Goal: Transaction & Acquisition: Purchase product/service

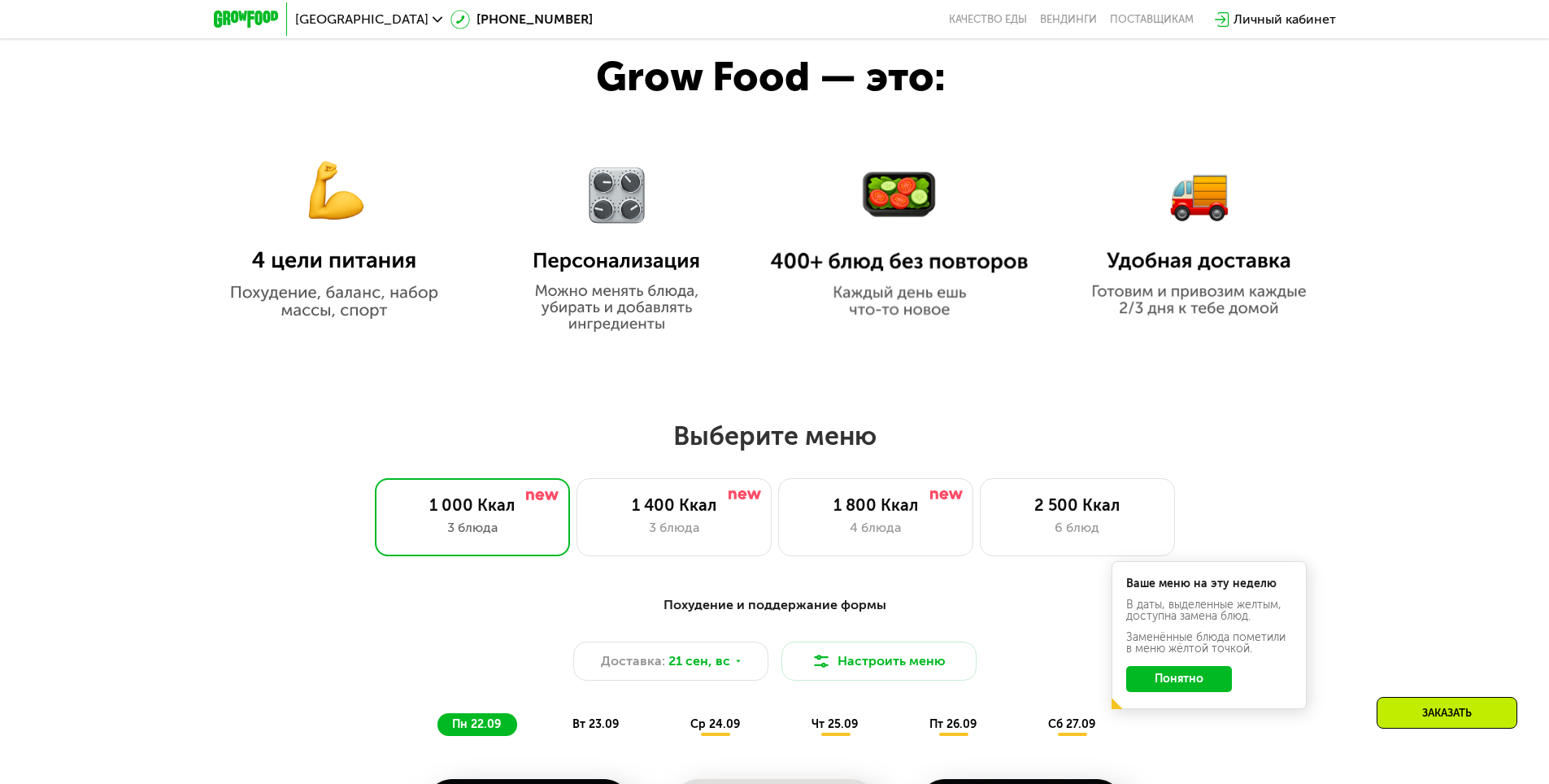
scroll to position [975, 0]
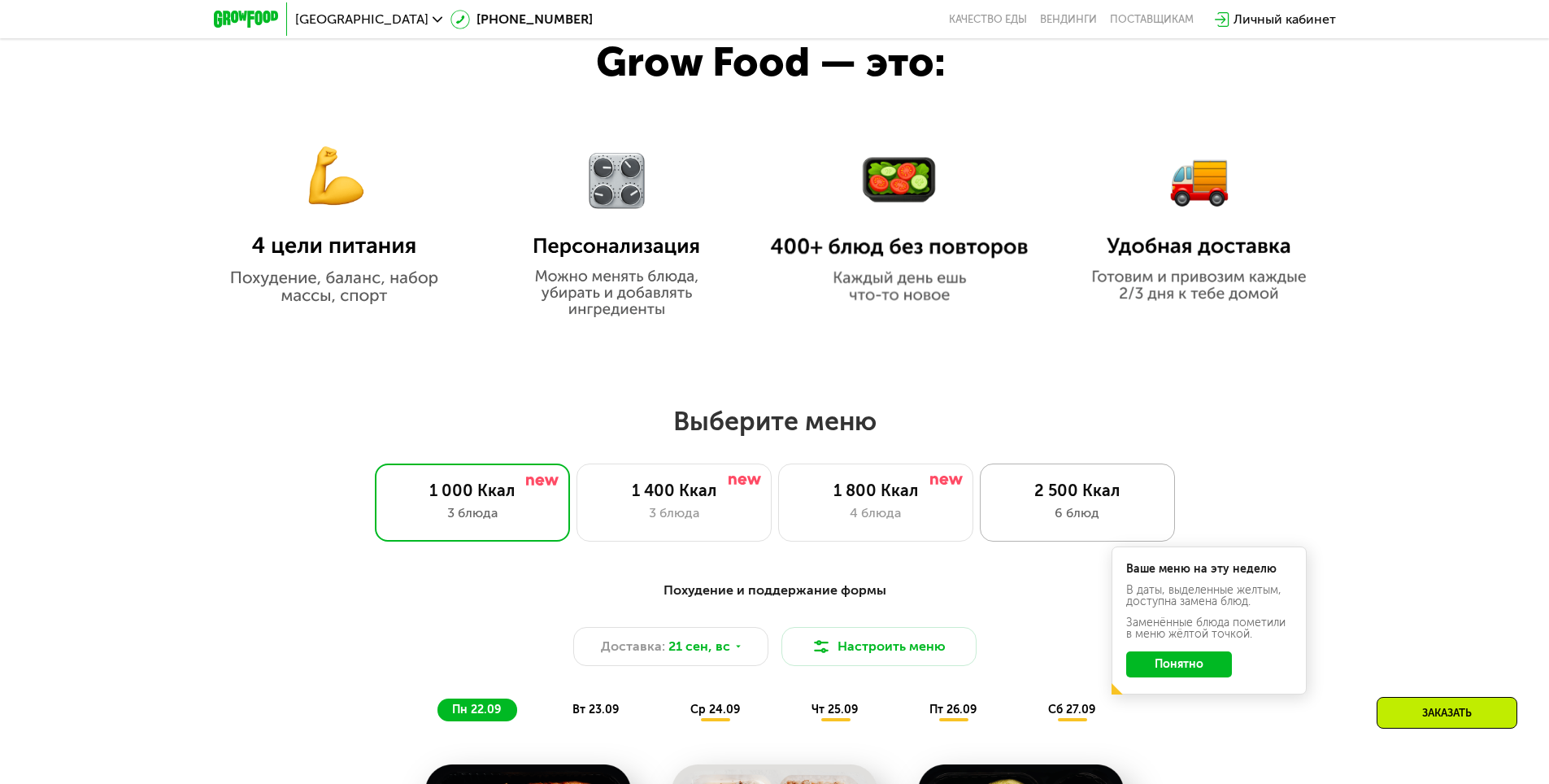
click at [1032, 514] on div "6 блюд" at bounding box center [1078, 513] width 161 height 20
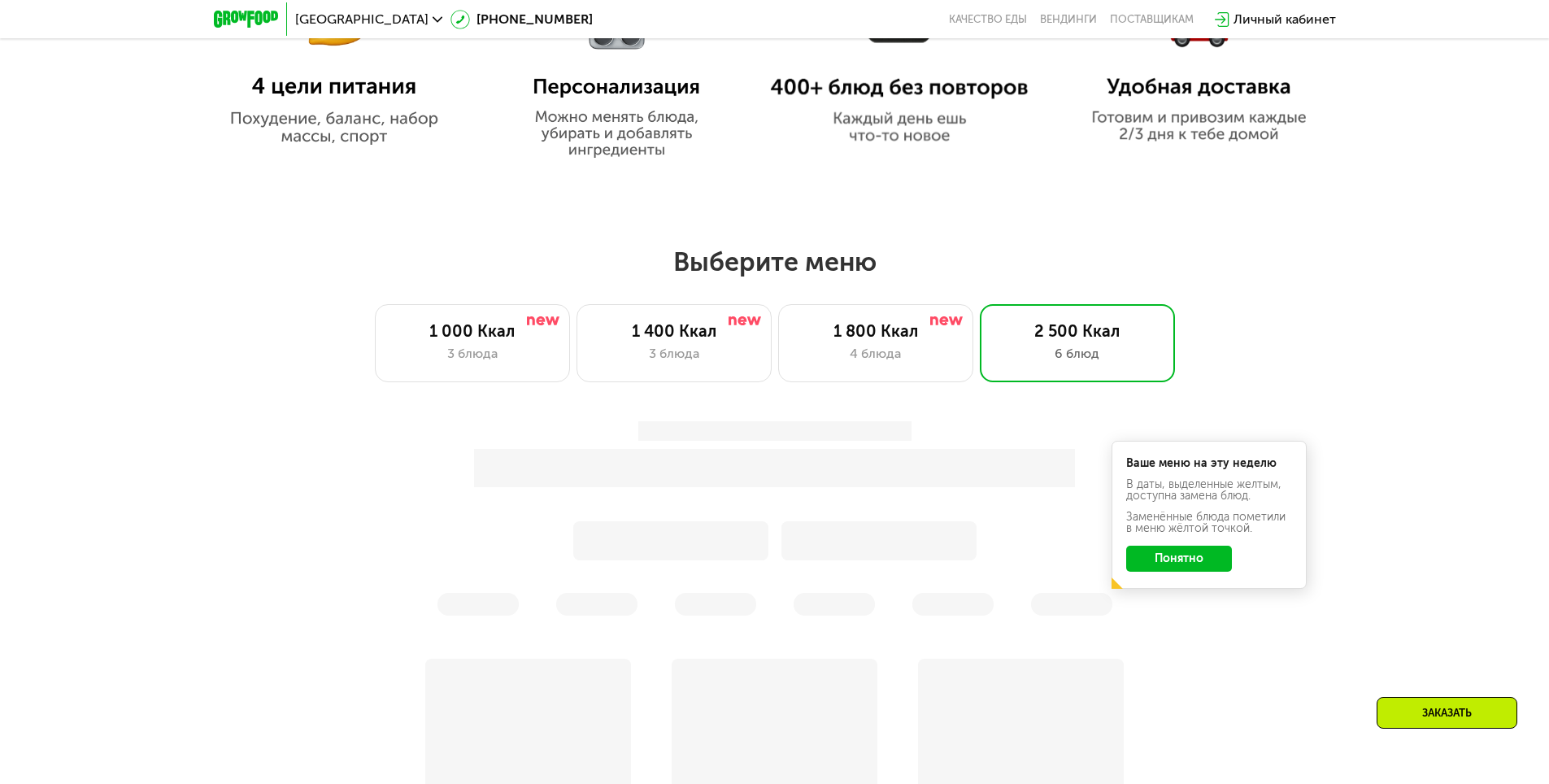
scroll to position [1138, 0]
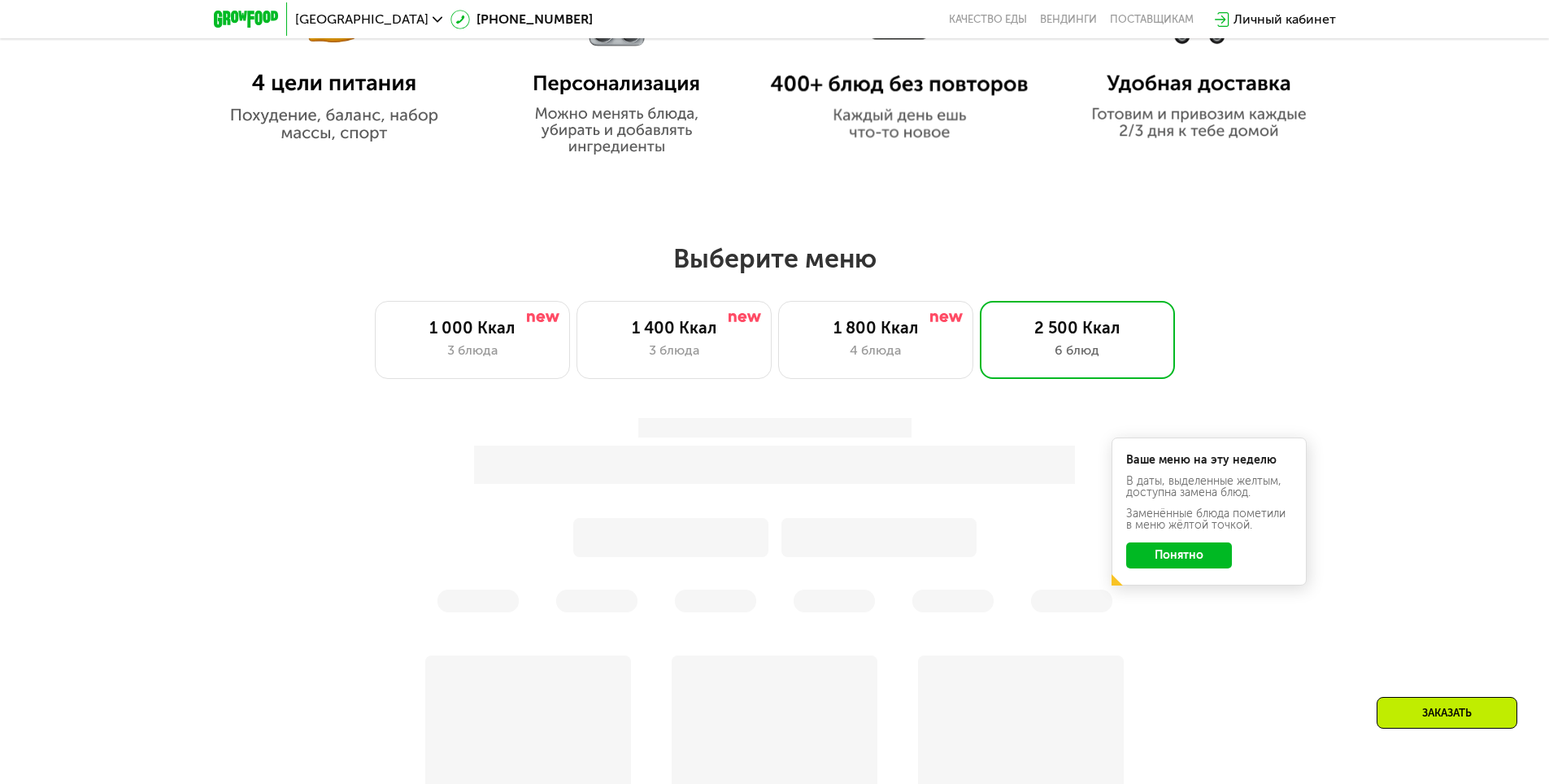
click at [1159, 566] on button "Понятно" at bounding box center [1179, 555] width 106 height 26
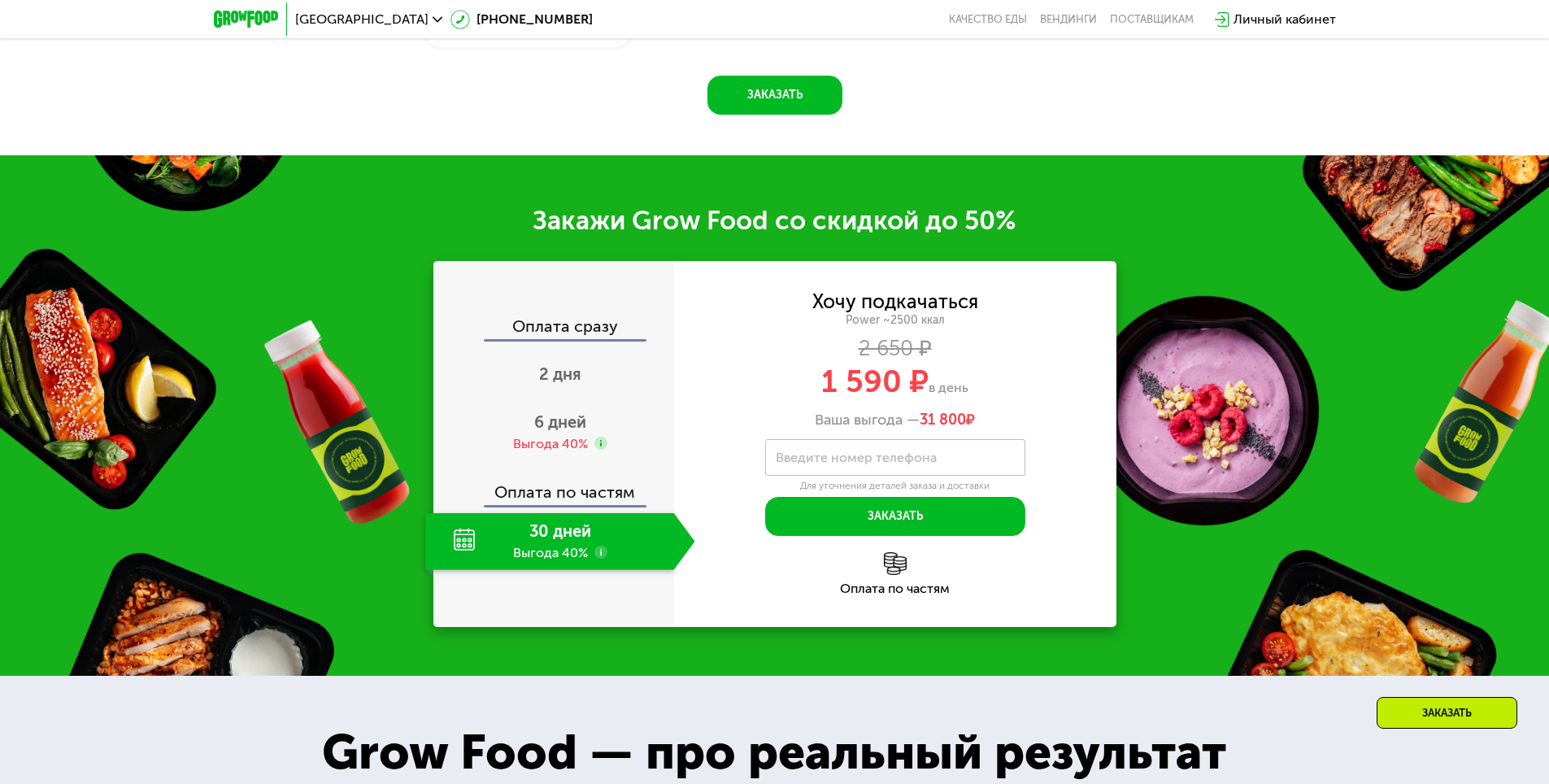
scroll to position [2439, 0]
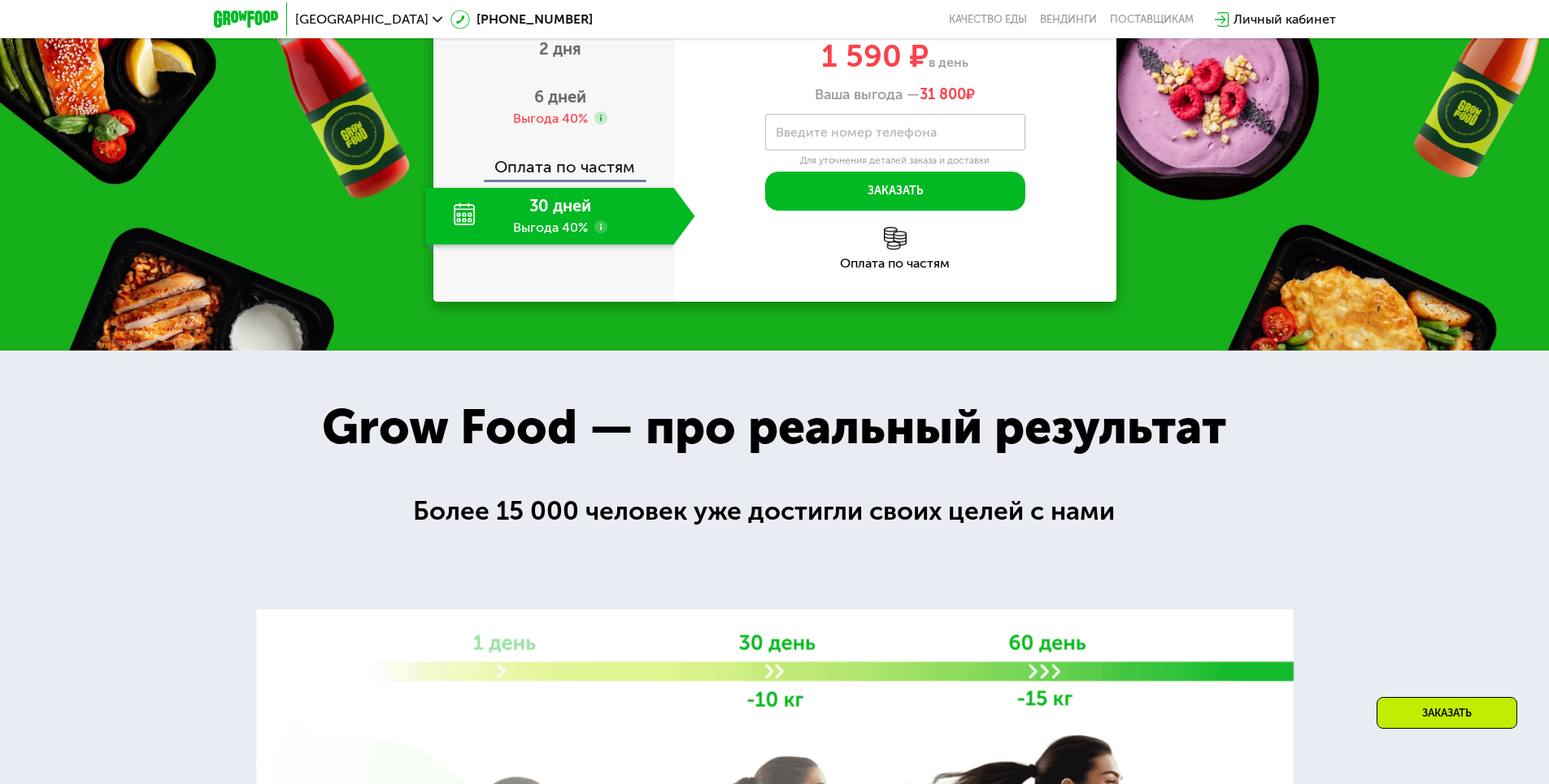
click at [537, 245] on div "30 дней Выгода 40%" at bounding box center [549, 216] width 249 height 57
click at [471, 245] on div "30 дней Выгода 40%" at bounding box center [549, 216] width 249 height 57
click at [567, 135] on div "6 дней Выгода 40%" at bounding box center [560, 107] width 270 height 57
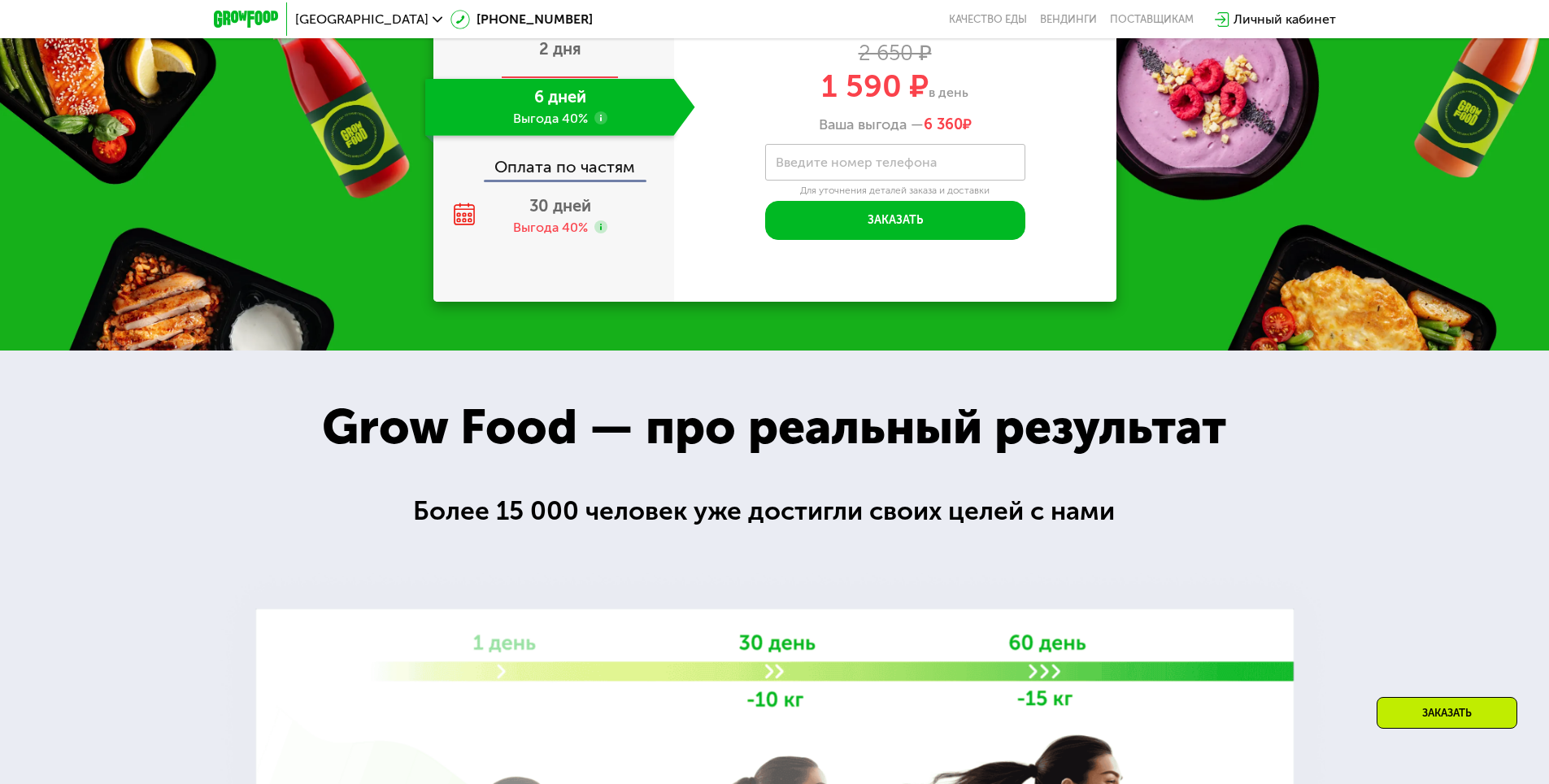
click at [556, 79] on div "2 дня" at bounding box center [560, 50] width 270 height 57
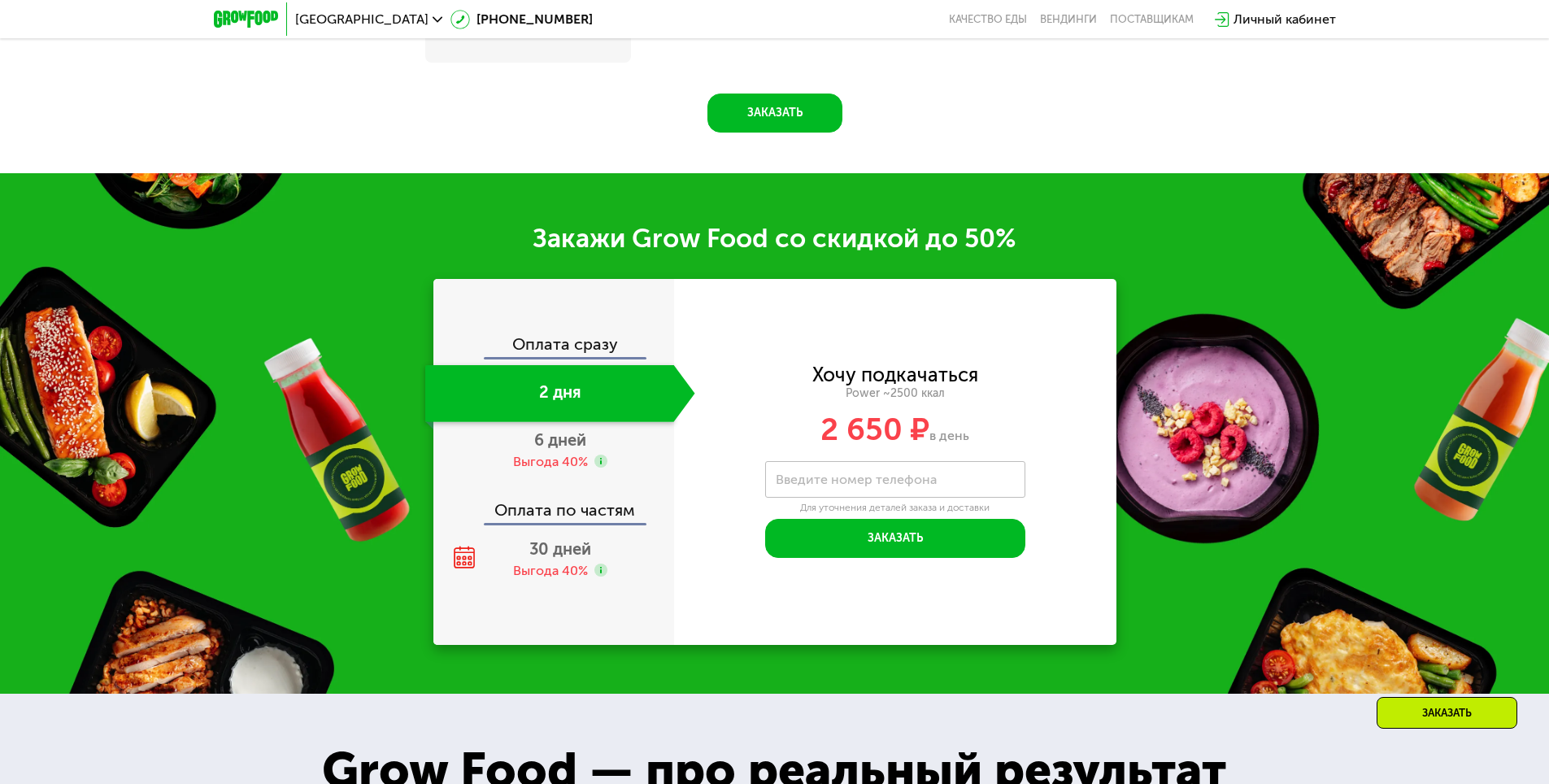
scroll to position [2501, 0]
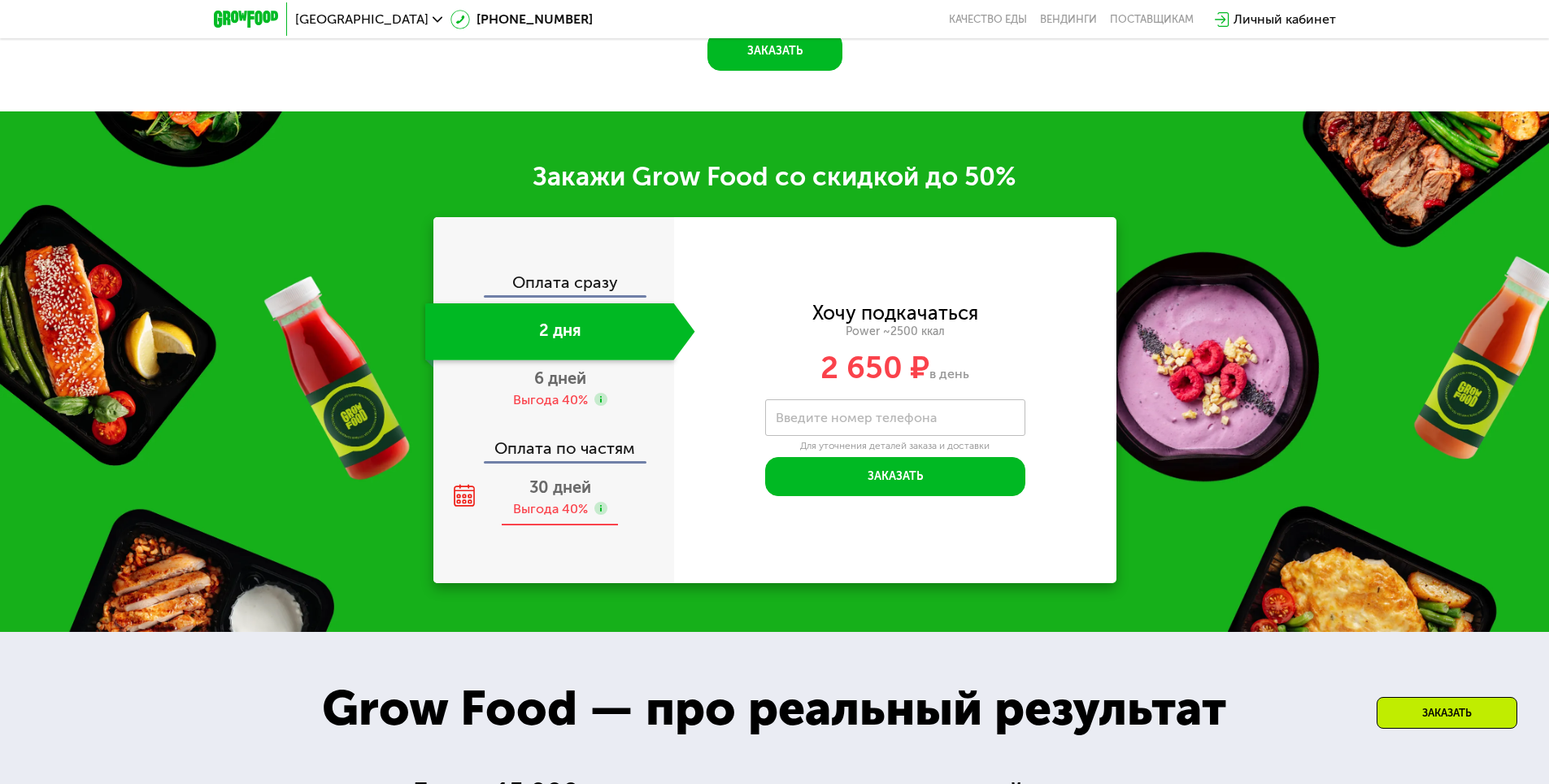
click at [554, 491] on span "30 дней" at bounding box center [560, 487] width 62 height 20
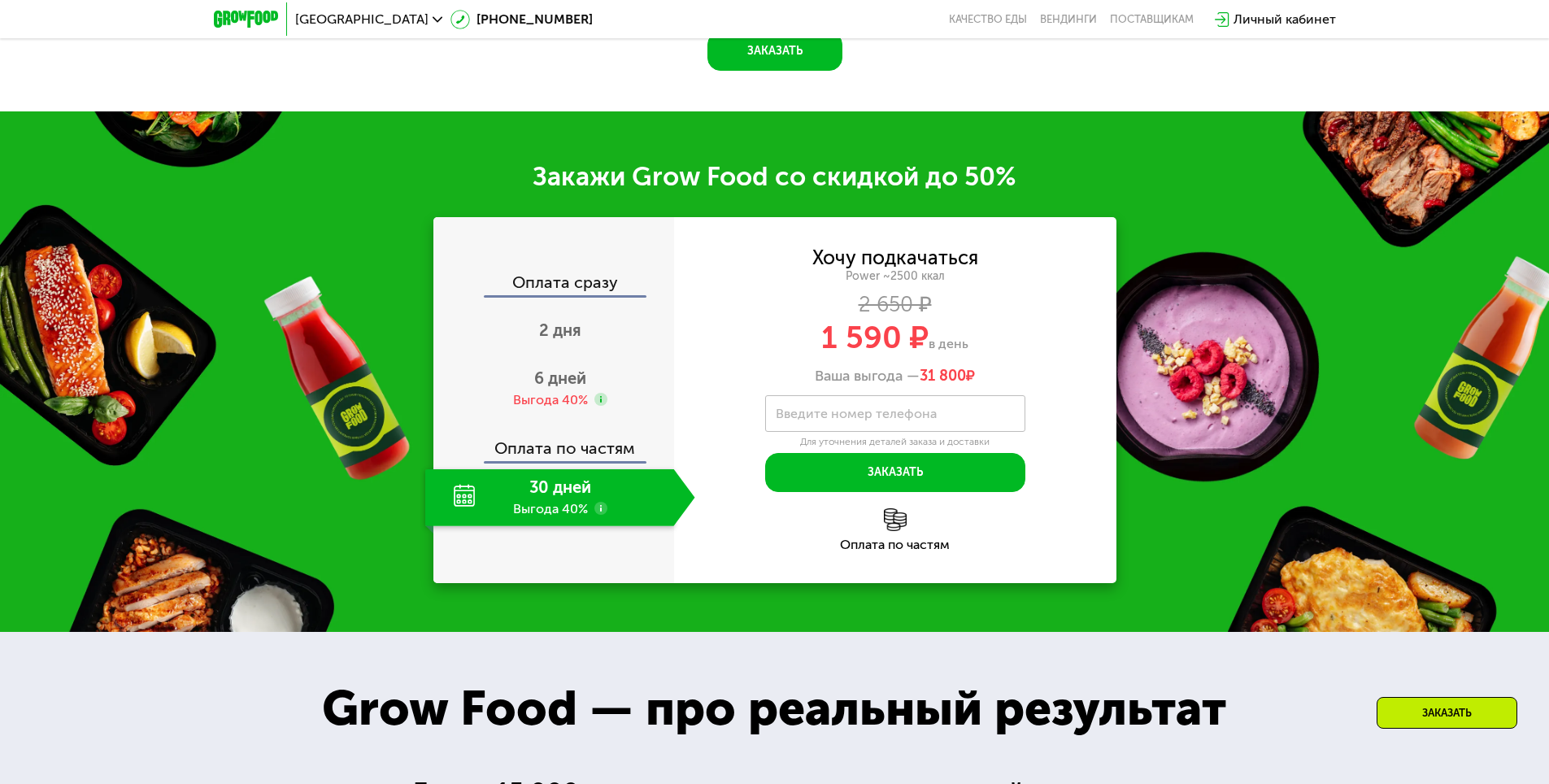
scroll to position [2439, 0]
click at [563, 291] on div "Оплата сразу" at bounding box center [554, 285] width 239 height 21
click at [552, 332] on span "2 дня" at bounding box center [560, 330] width 42 height 20
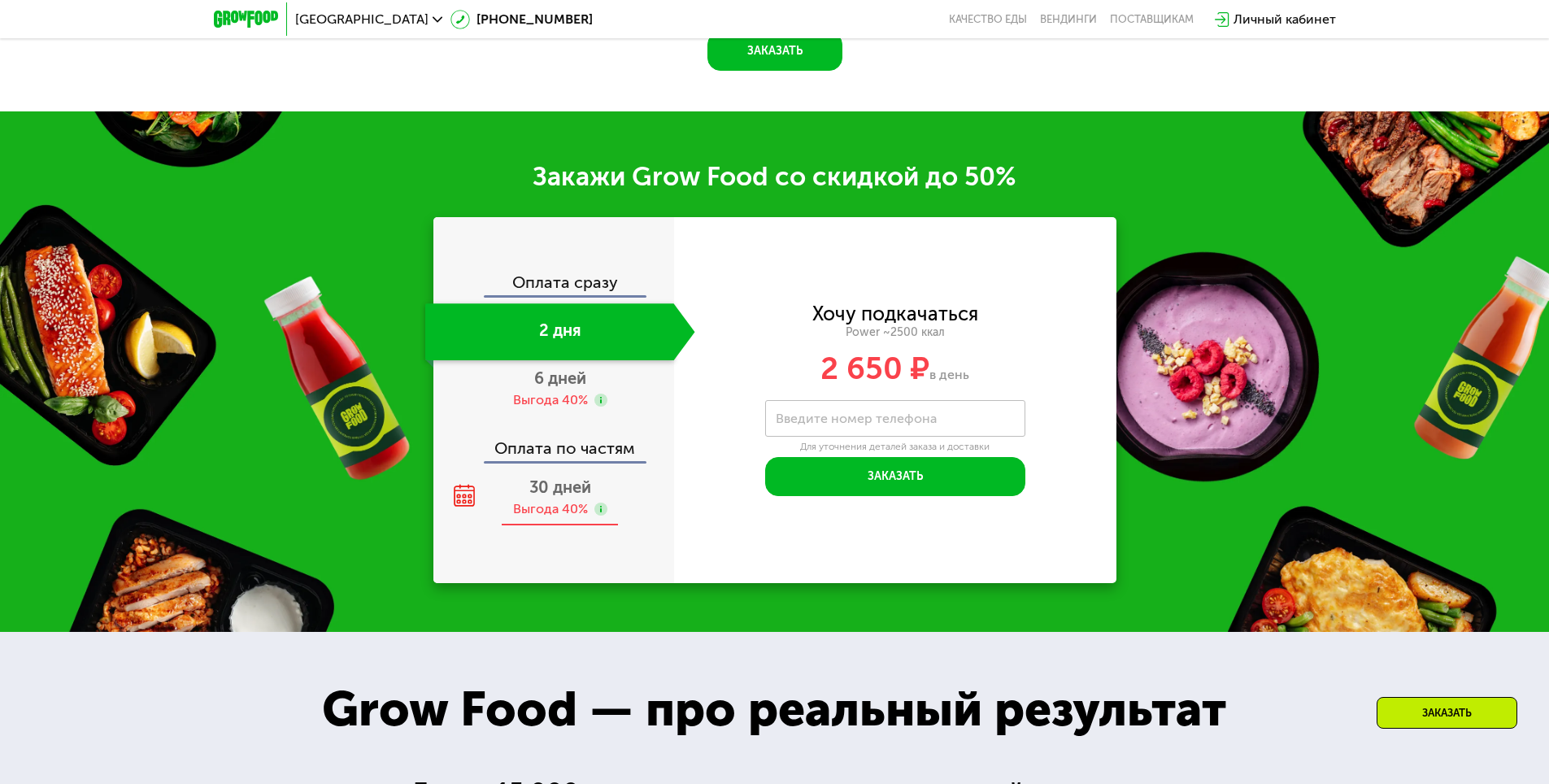
click at [566, 493] on span "30 дней" at bounding box center [560, 487] width 62 height 20
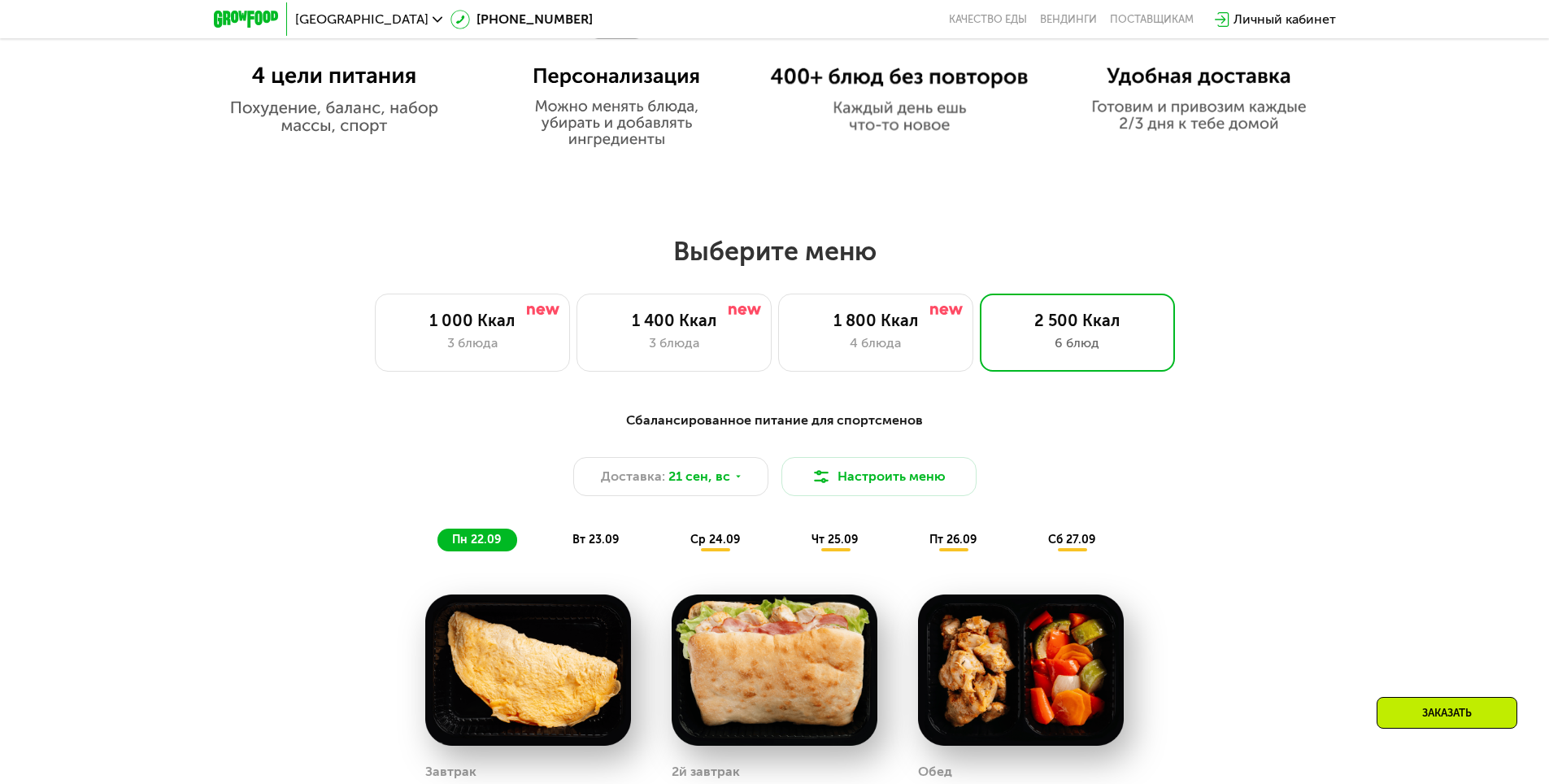
scroll to position [1138, 0]
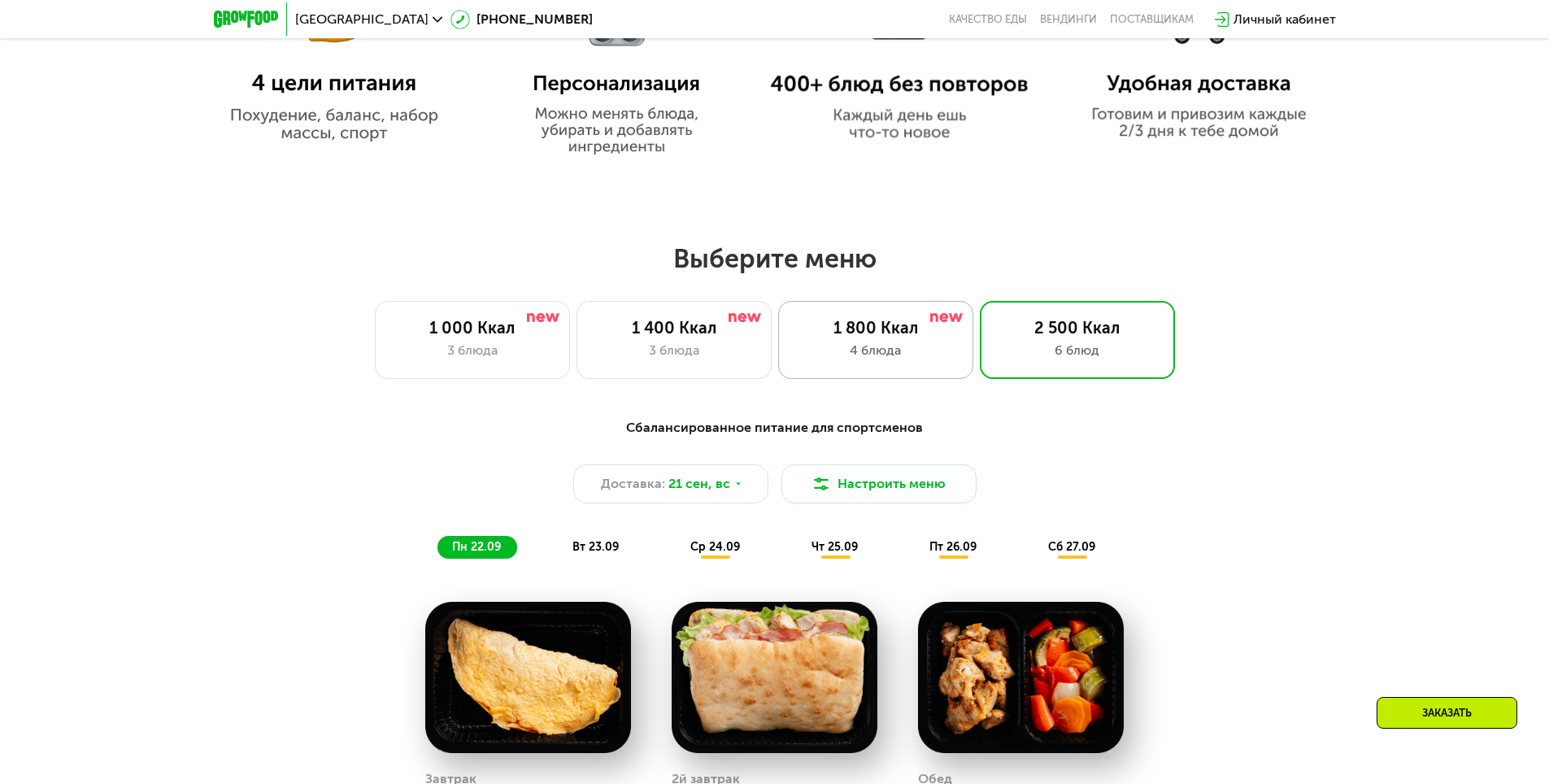
click at [885, 343] on div "1 800 Ккал 4 блюда" at bounding box center [876, 339] width 195 height 78
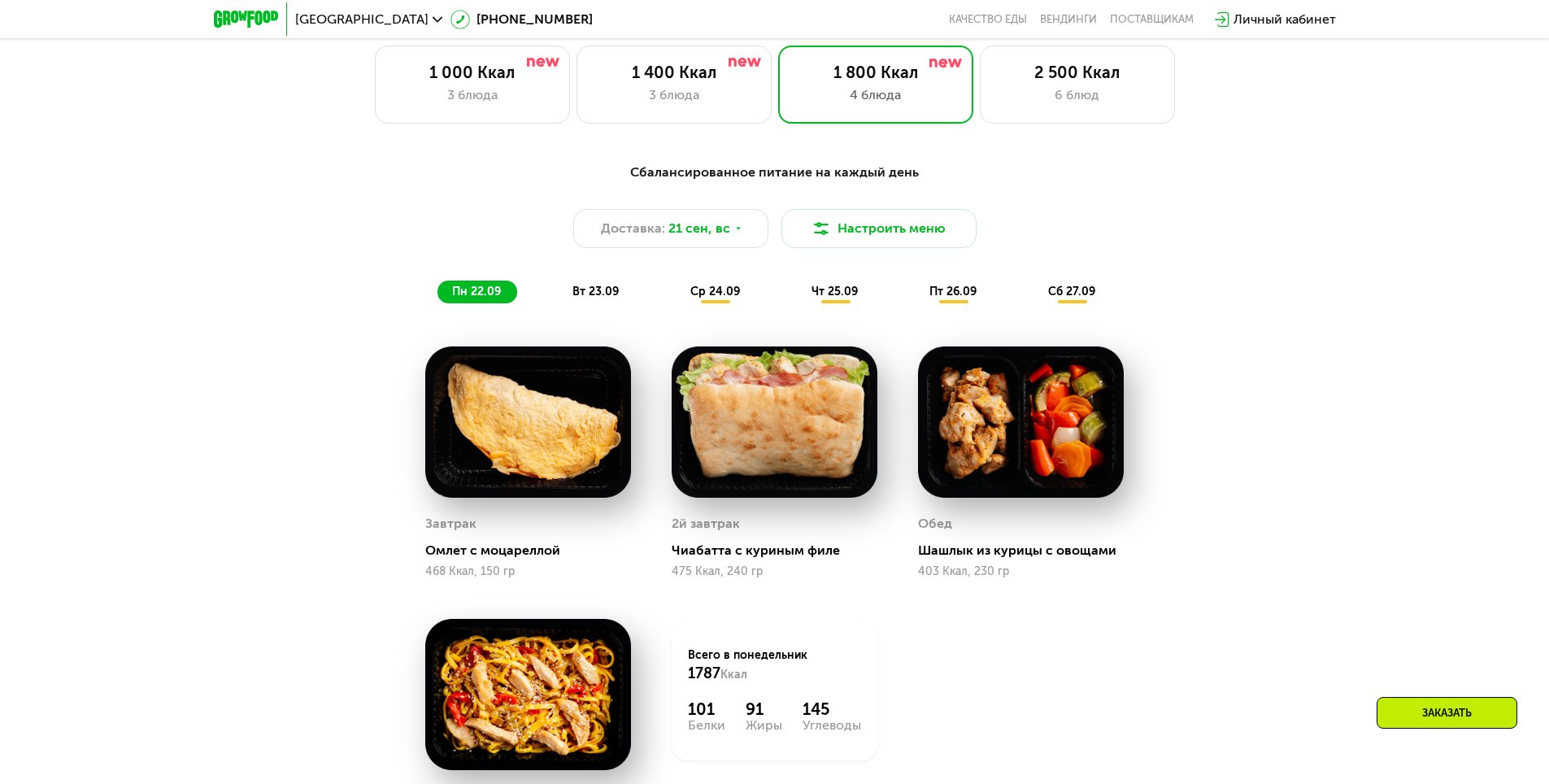
scroll to position [1382, 0]
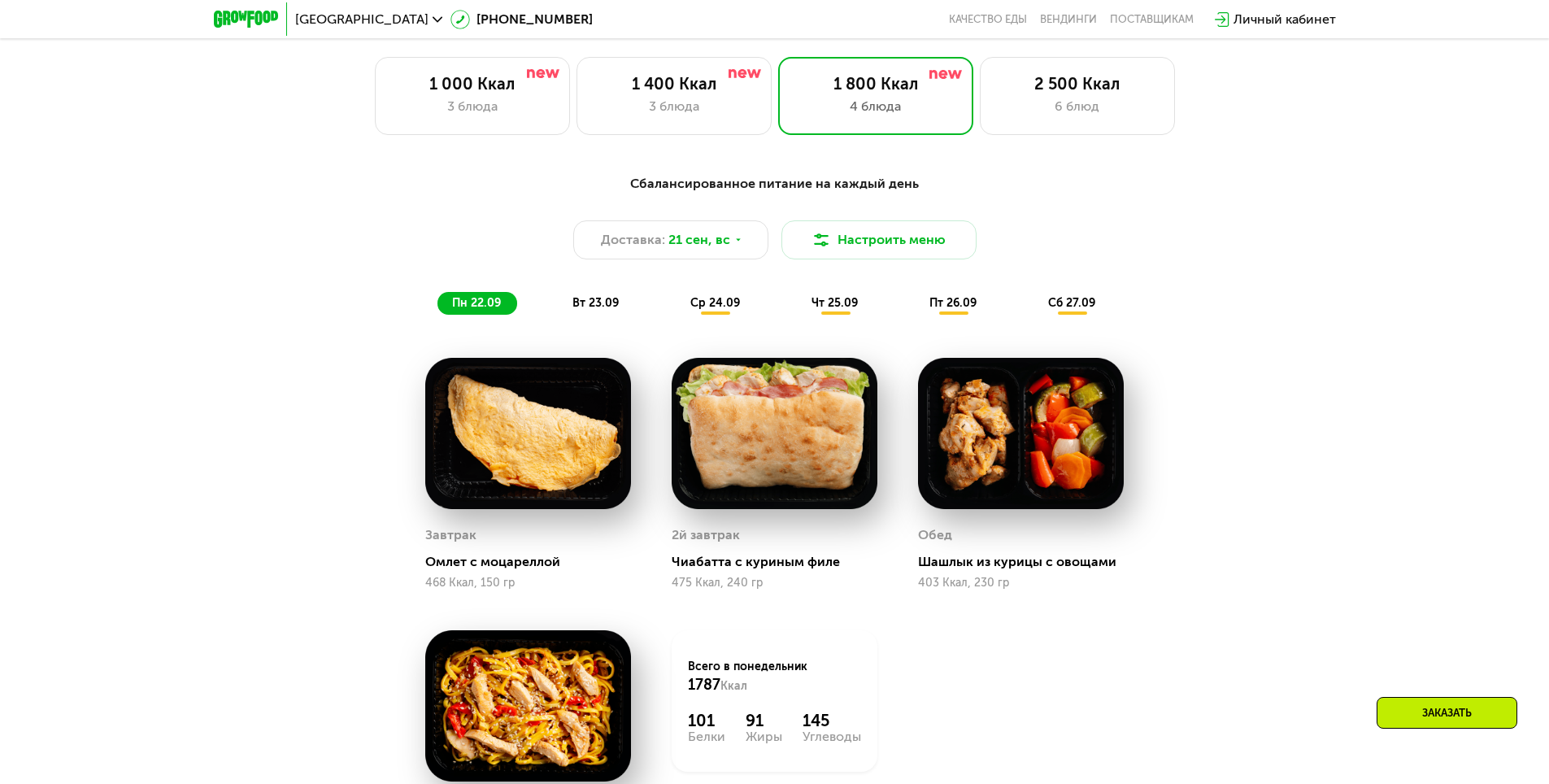
click at [615, 309] on span "вт 23.09" at bounding box center [595, 302] width 46 height 14
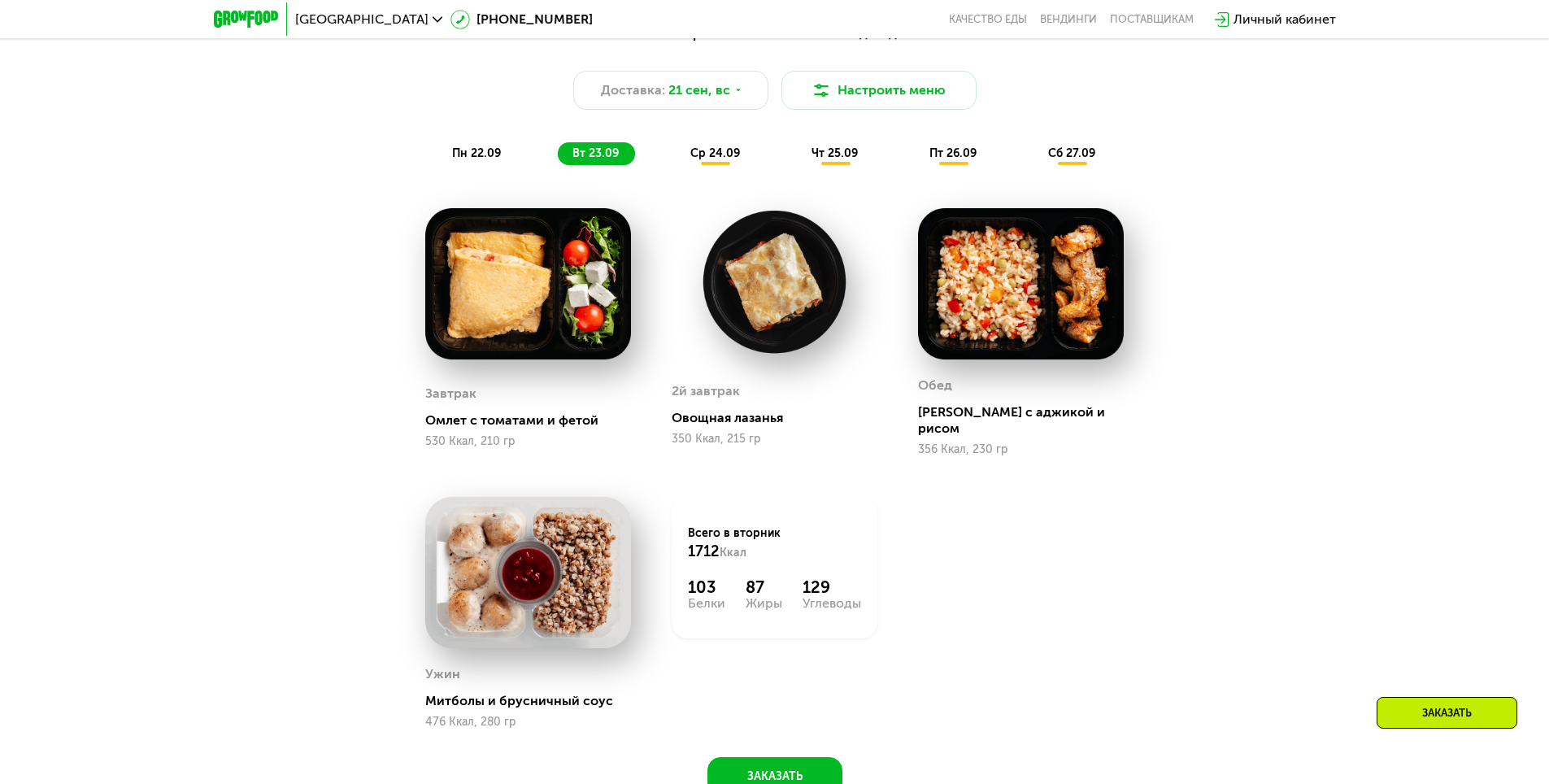
scroll to position [1544, 0]
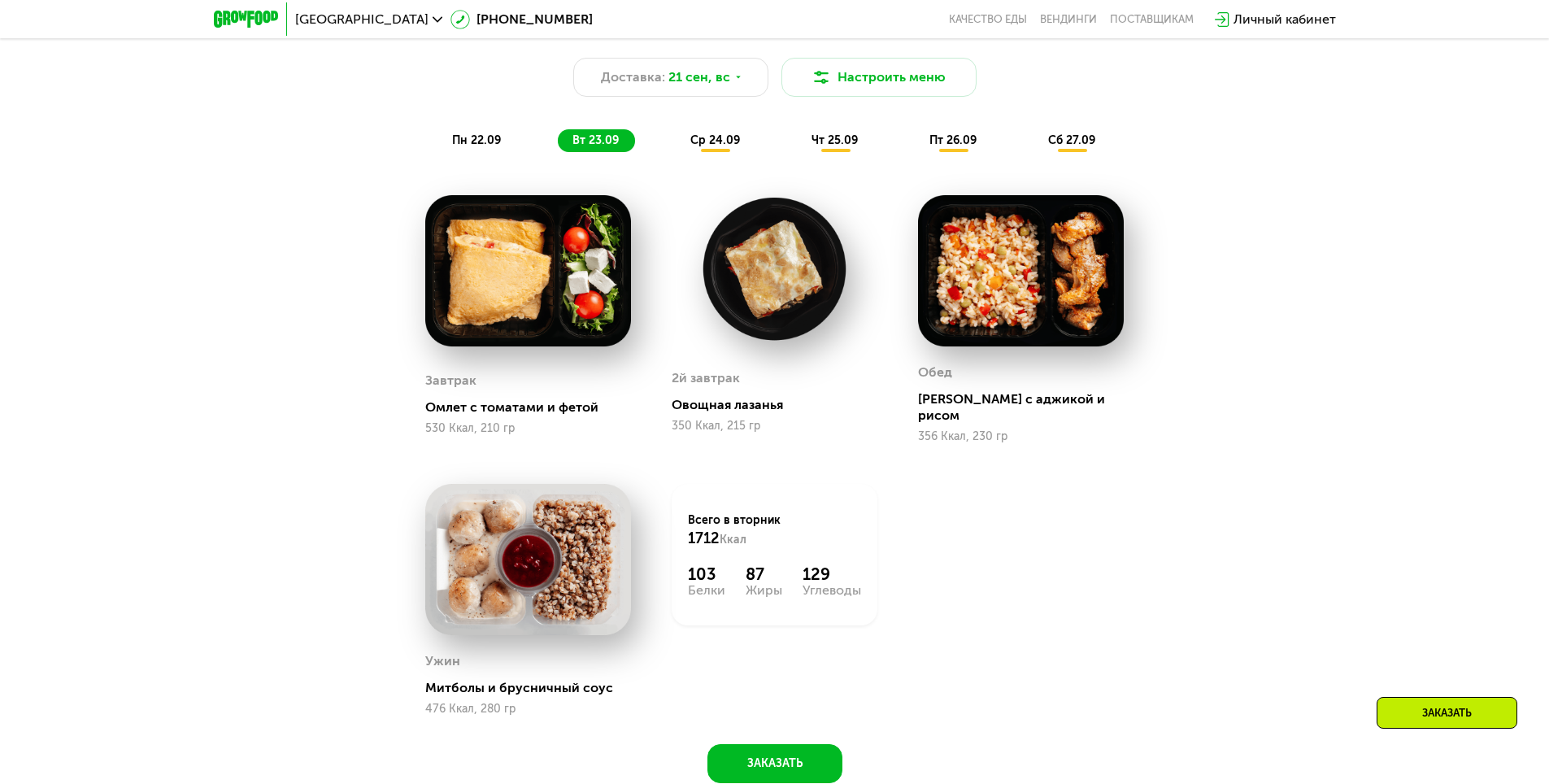
click at [719, 143] on span "ср 24.09" at bounding box center [715, 140] width 49 height 14
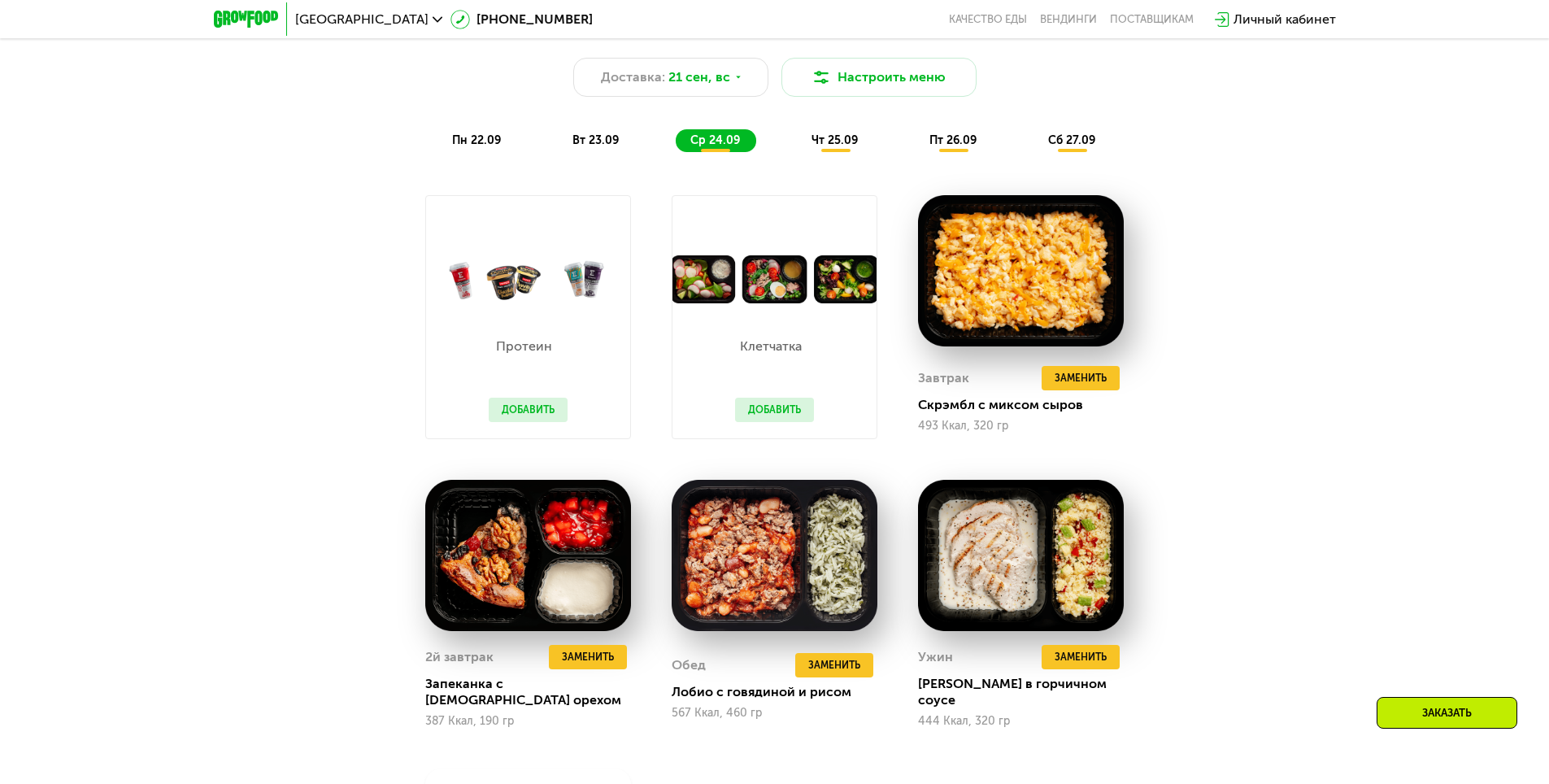
click at [788, 416] on button "Добавить" at bounding box center [774, 410] width 79 height 25
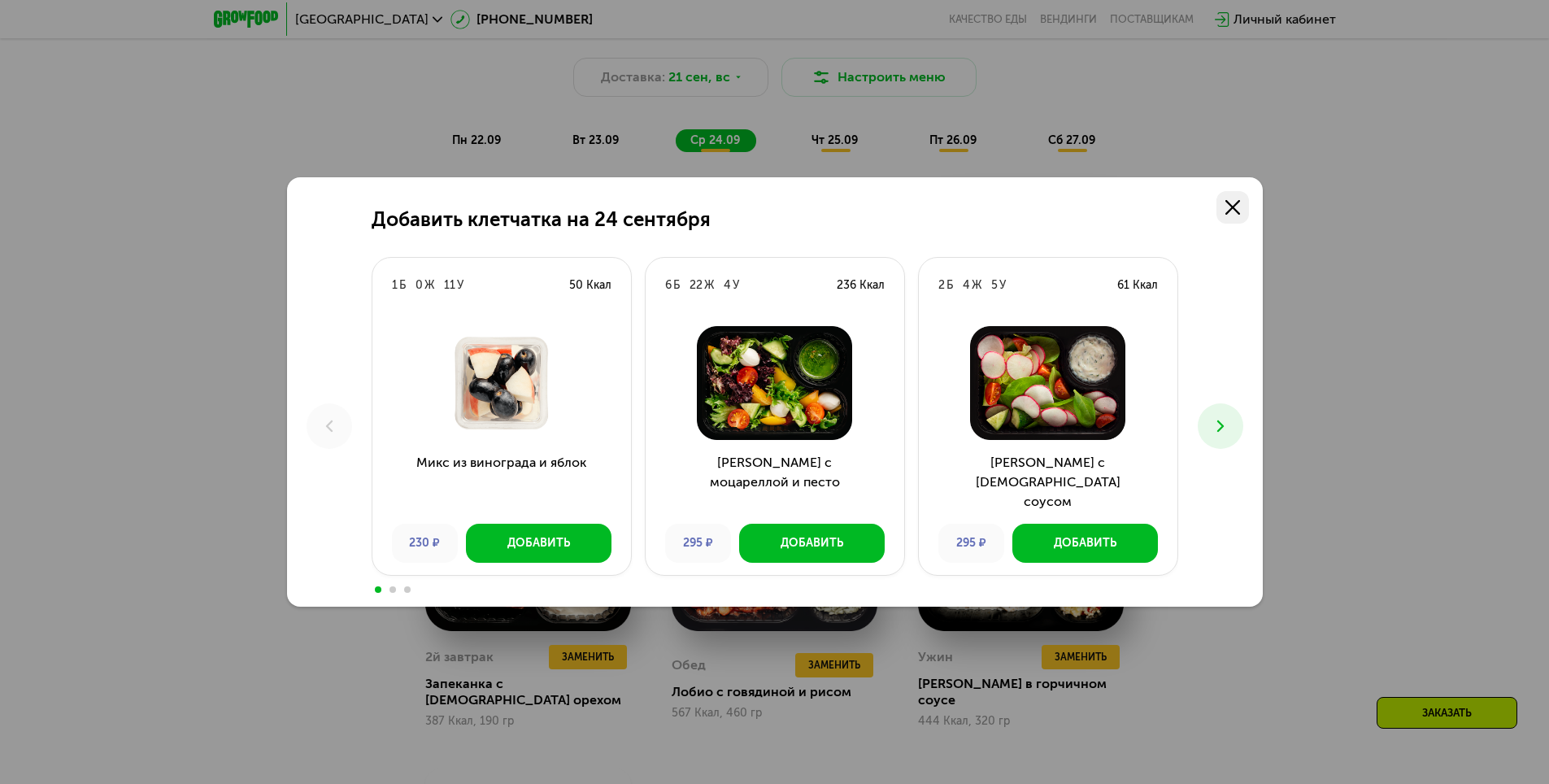
click at [1226, 215] on link at bounding box center [1233, 208] width 33 height 33
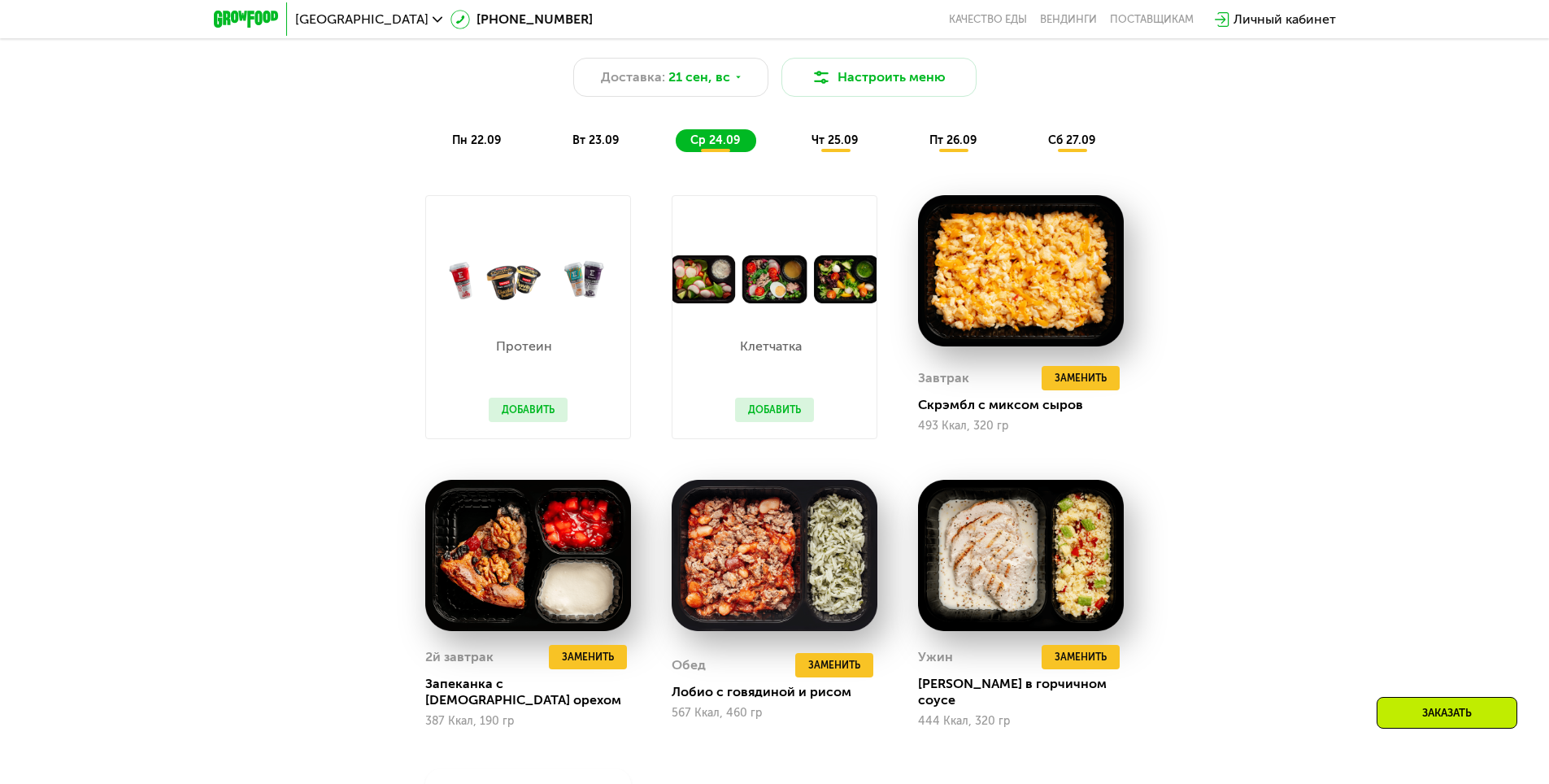
click at [830, 152] on div "чт 25.09" at bounding box center [835, 140] width 77 height 23
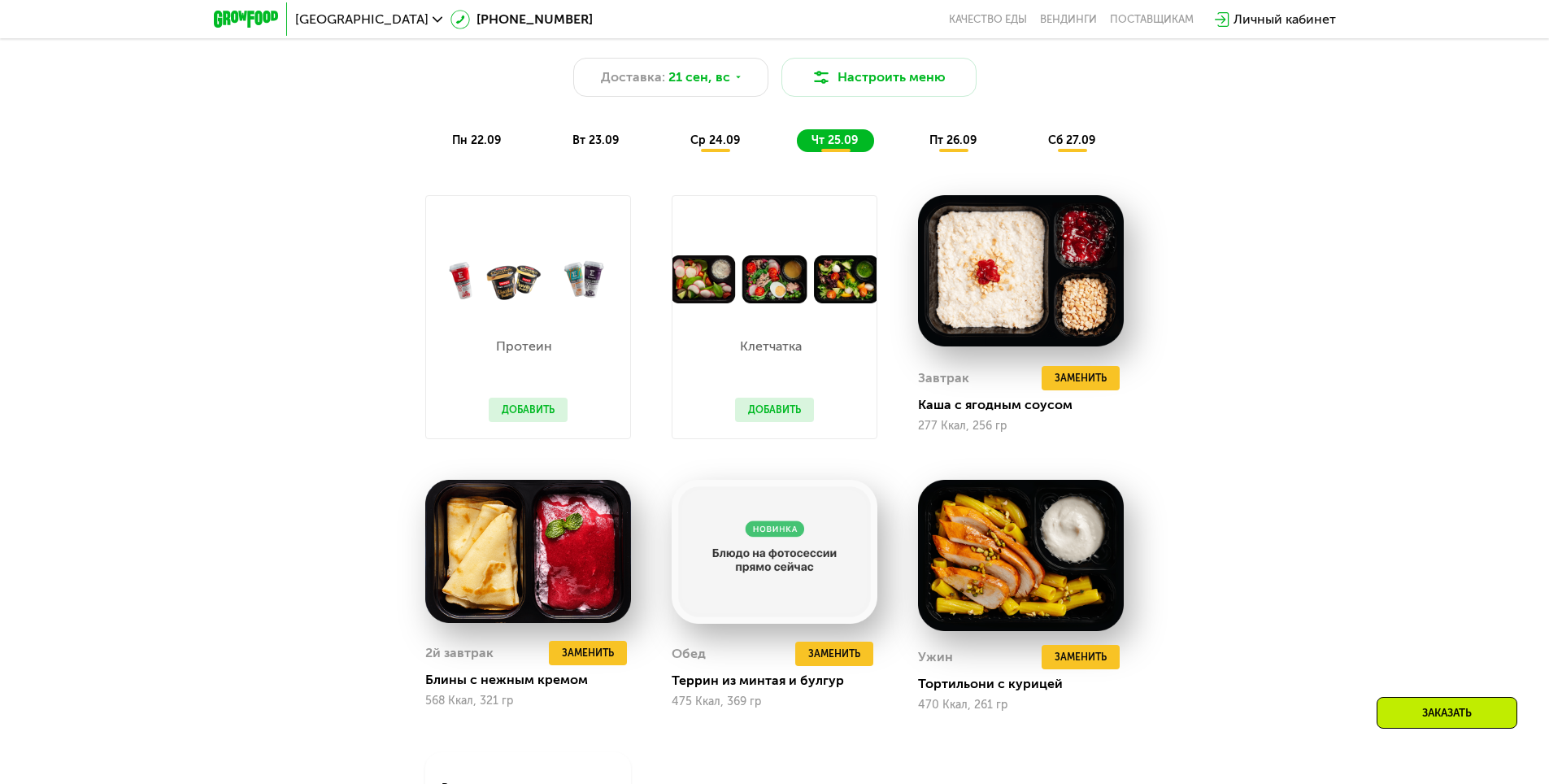
click at [532, 420] on button "Добавить" at bounding box center [528, 410] width 79 height 25
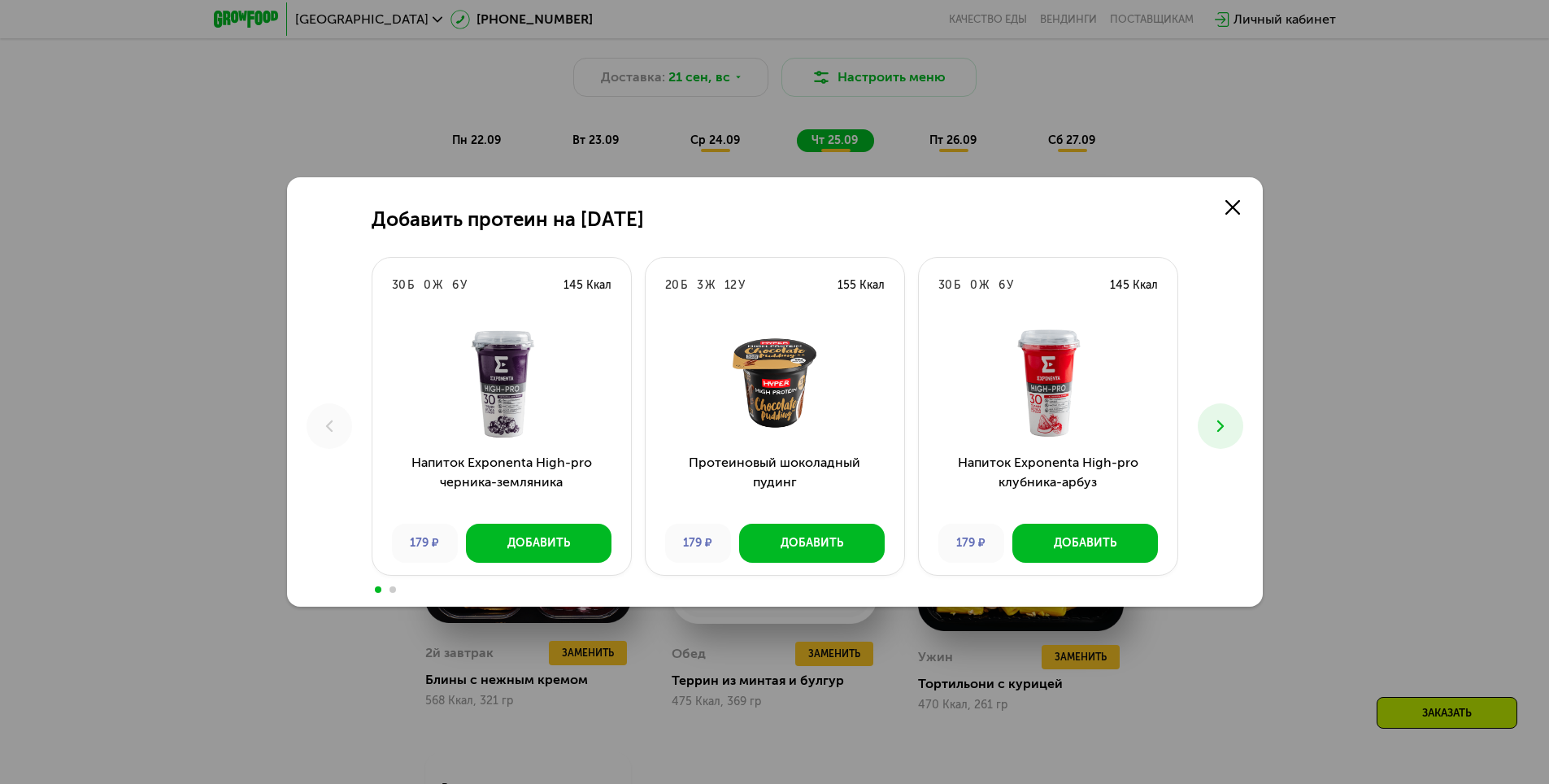
click at [1217, 426] on icon at bounding box center [1220, 426] width 20 height 20
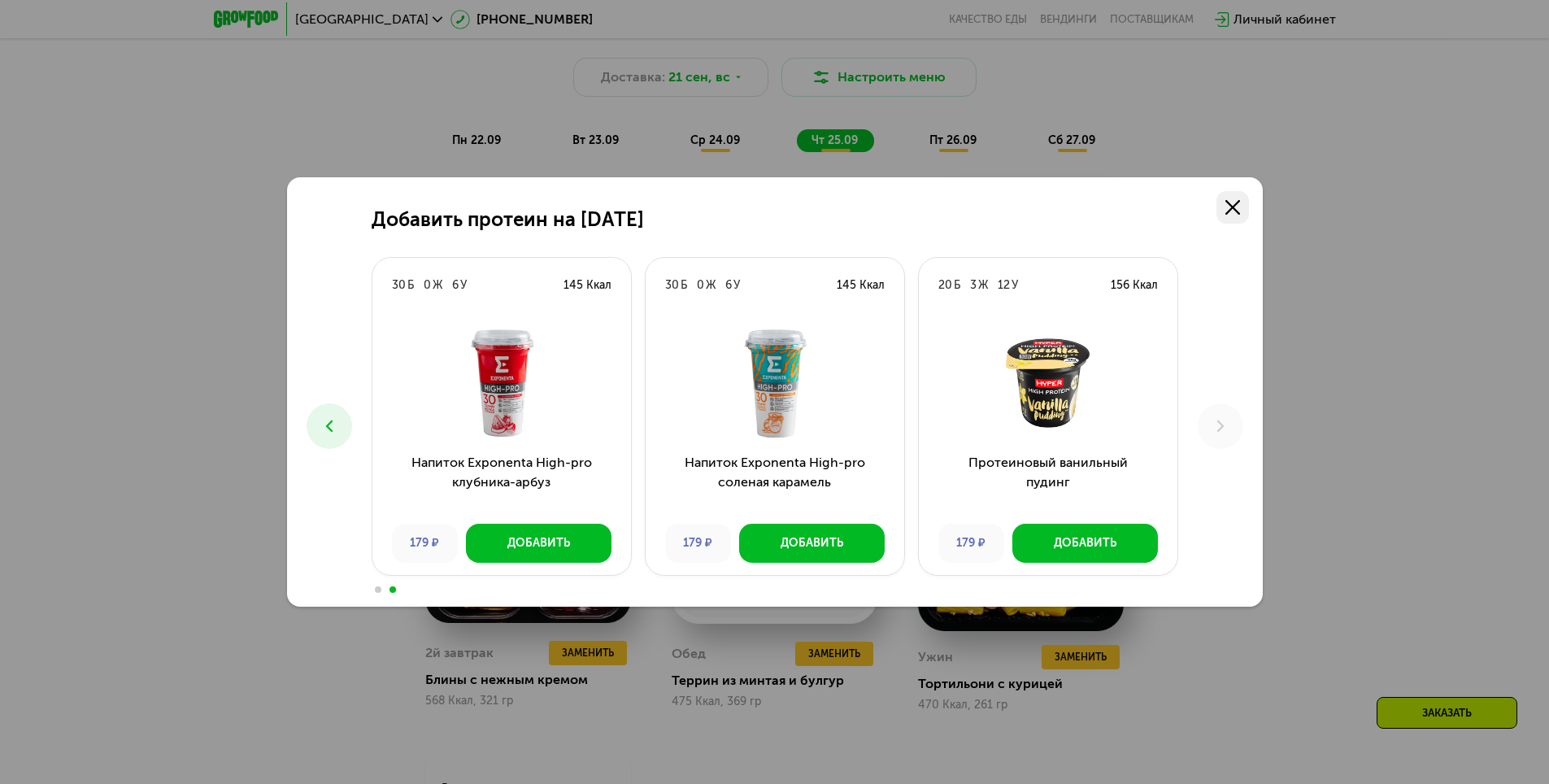
click at [1221, 206] on link at bounding box center [1233, 208] width 33 height 33
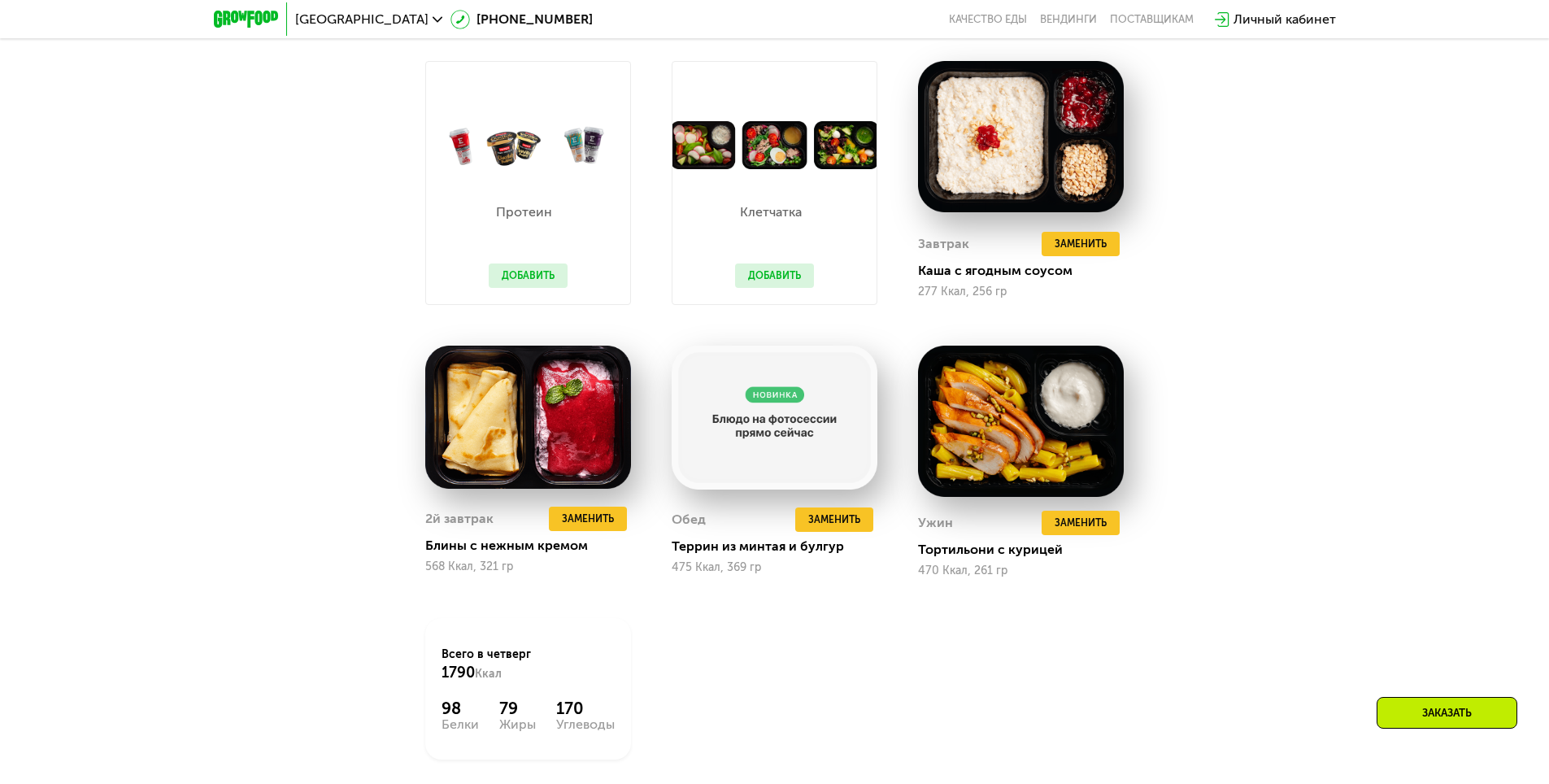
scroll to position [1707, 0]
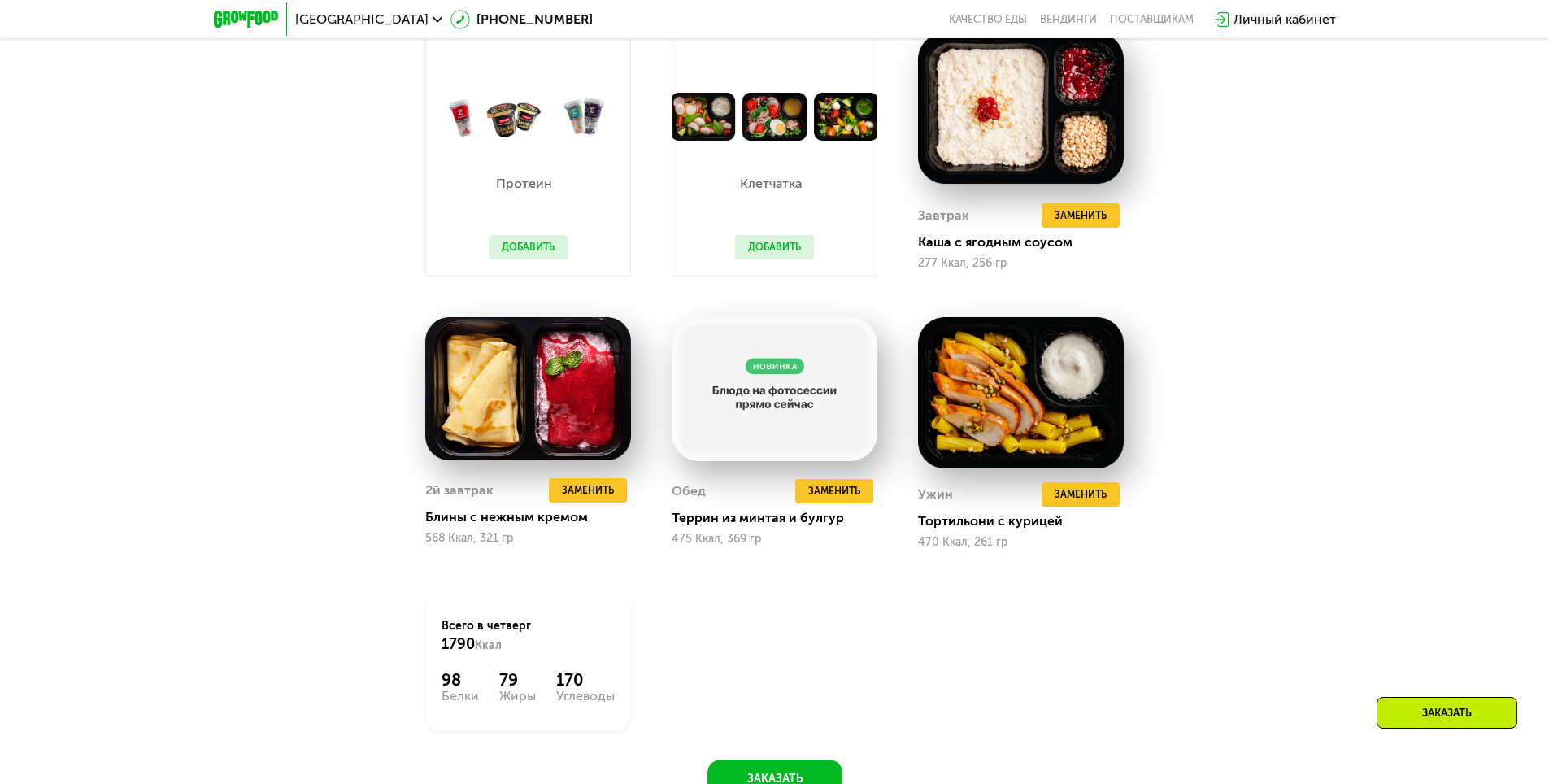
click at [780, 247] on button "Добавить" at bounding box center [774, 247] width 79 height 25
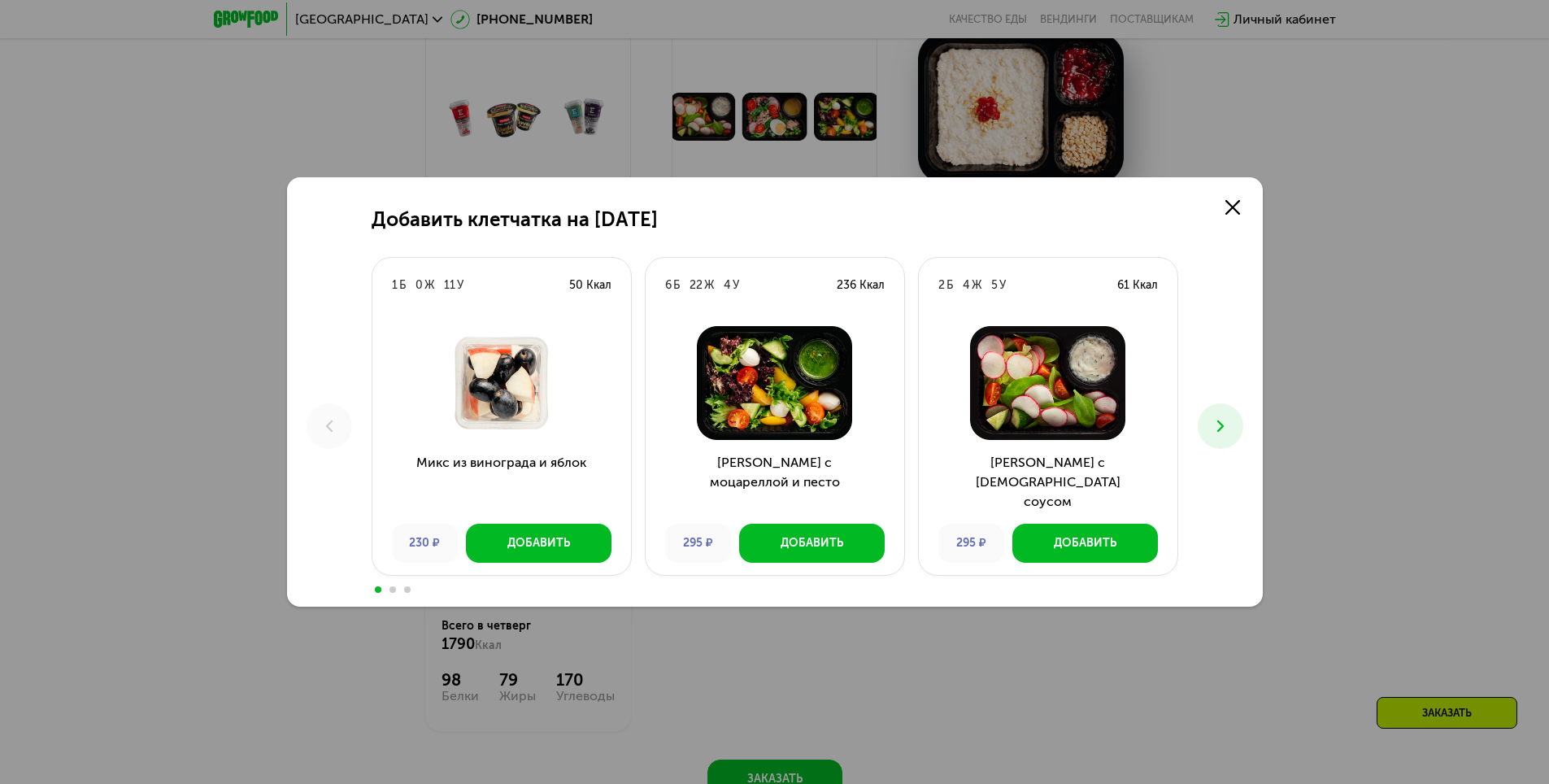
click at [1227, 424] on icon at bounding box center [1220, 426] width 20 height 20
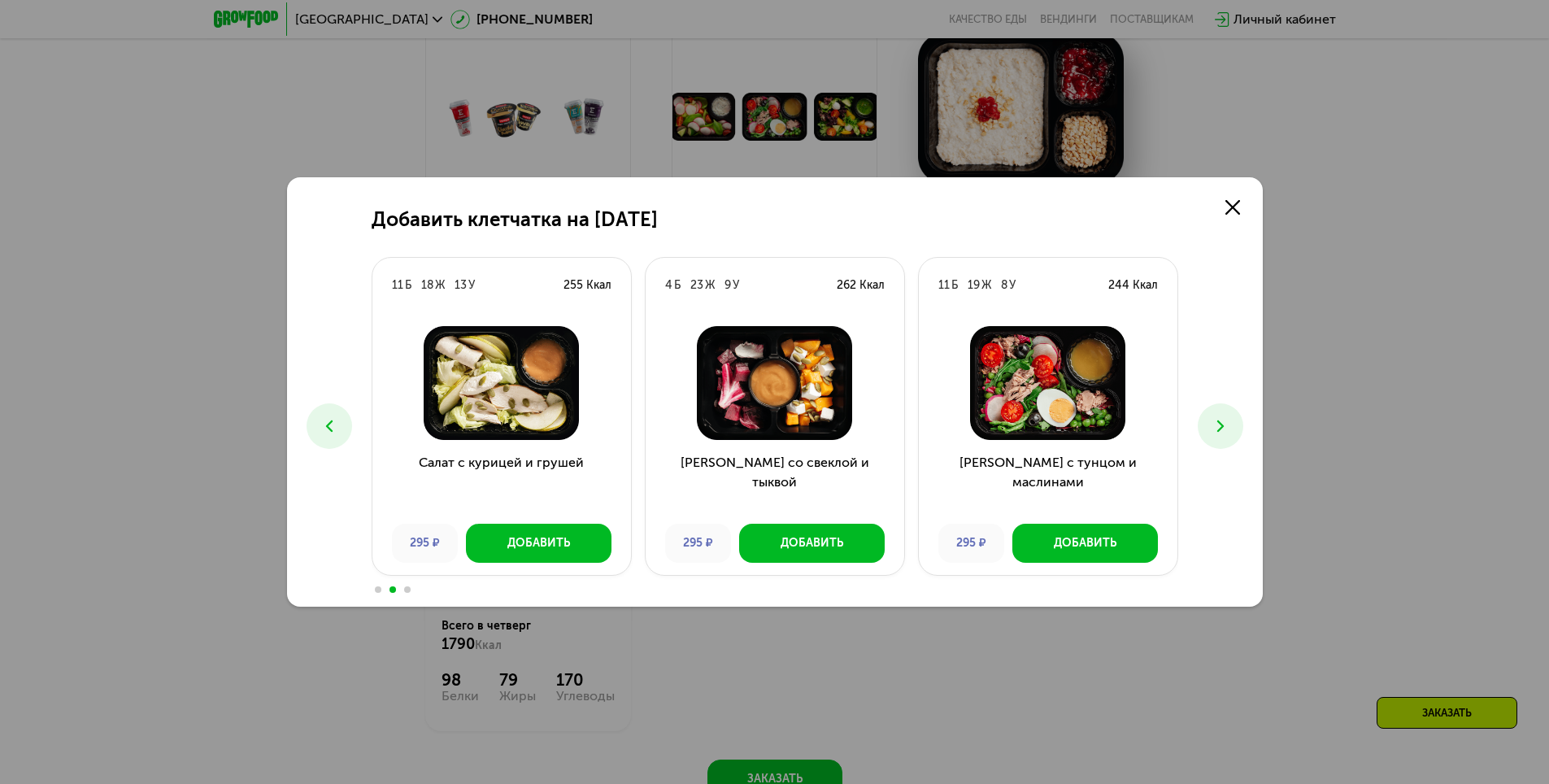
click at [1227, 424] on icon at bounding box center [1220, 426] width 20 height 20
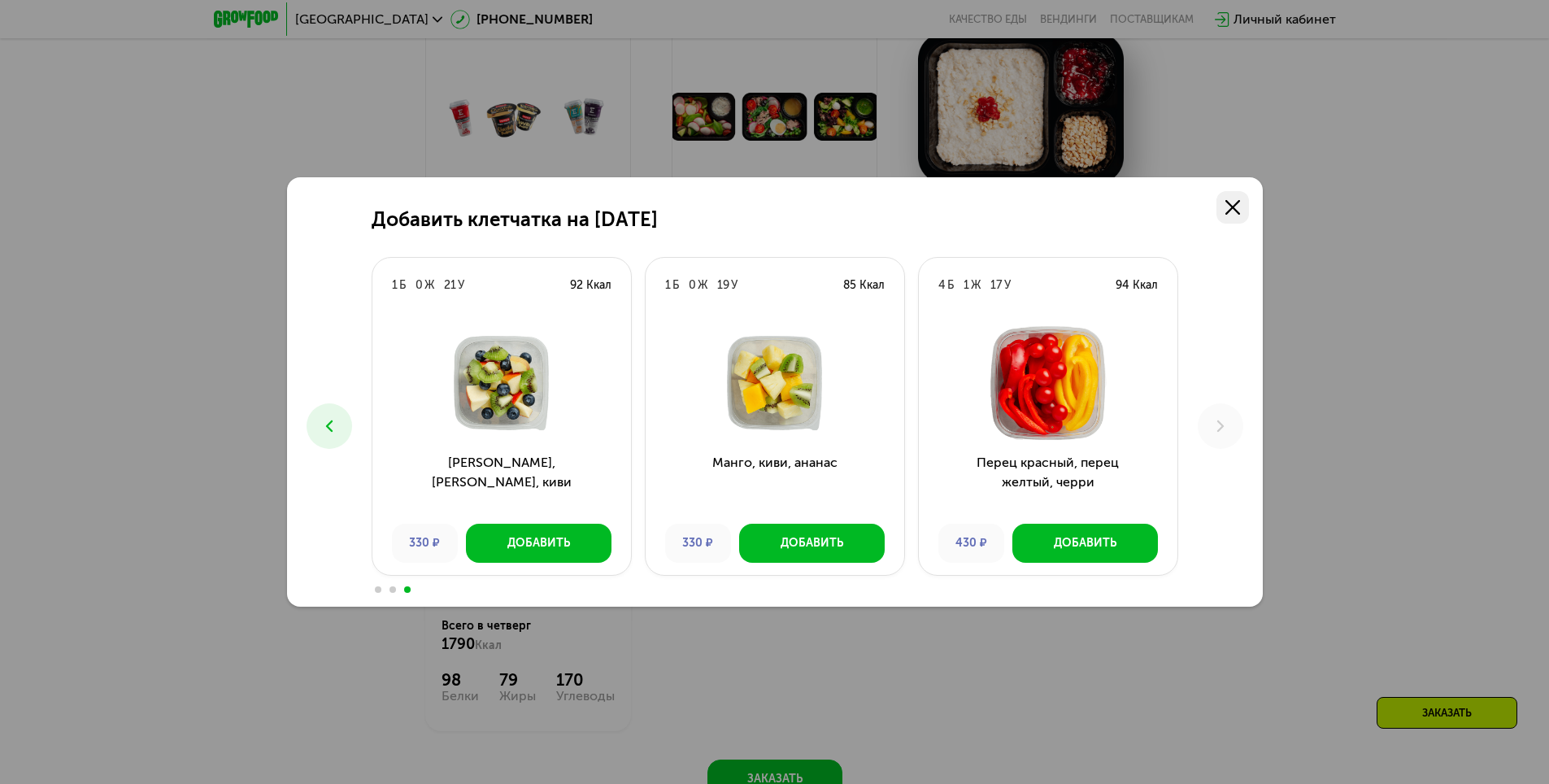
click at [1234, 213] on icon at bounding box center [1233, 208] width 15 height 15
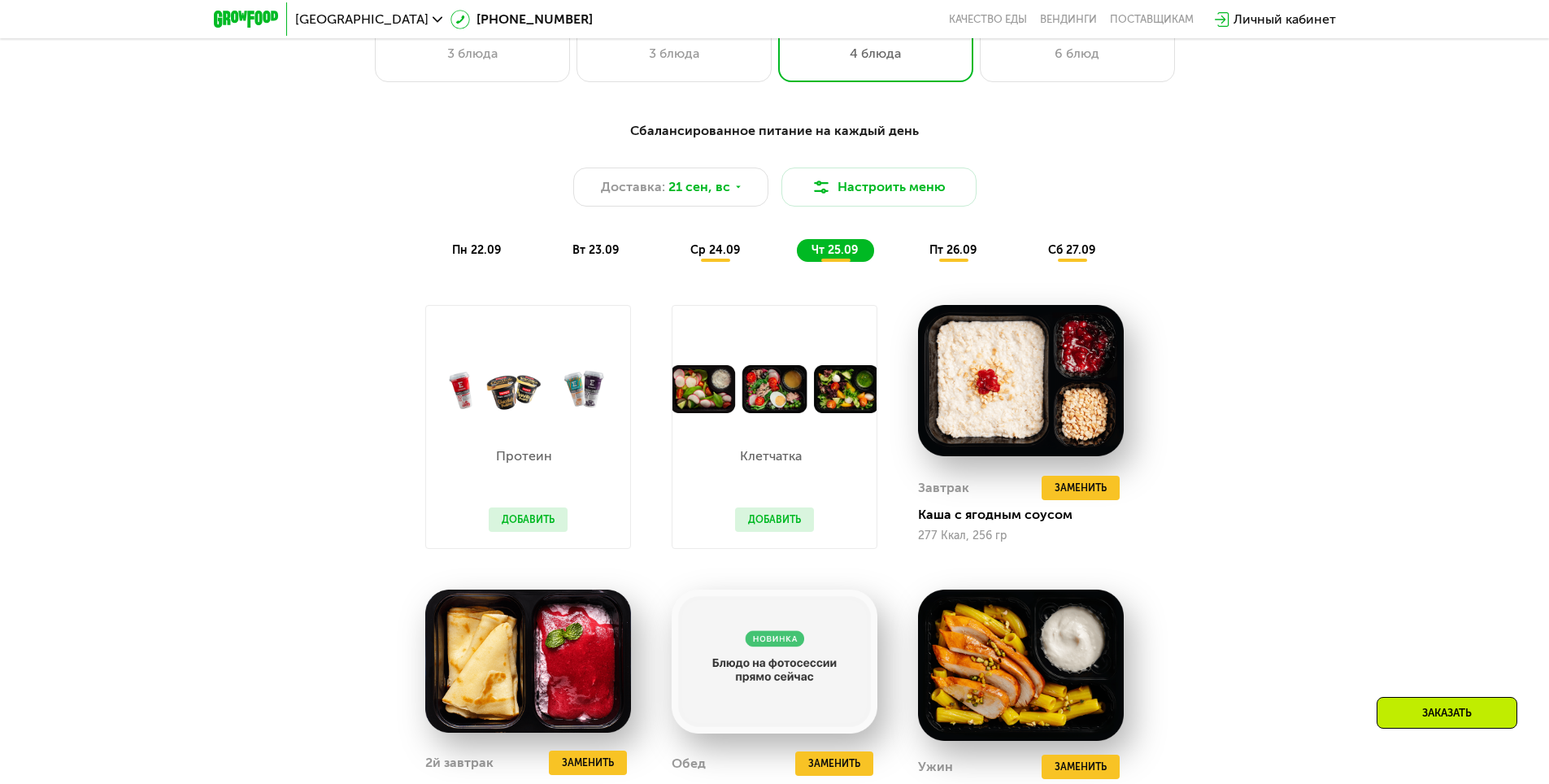
scroll to position [1463, 0]
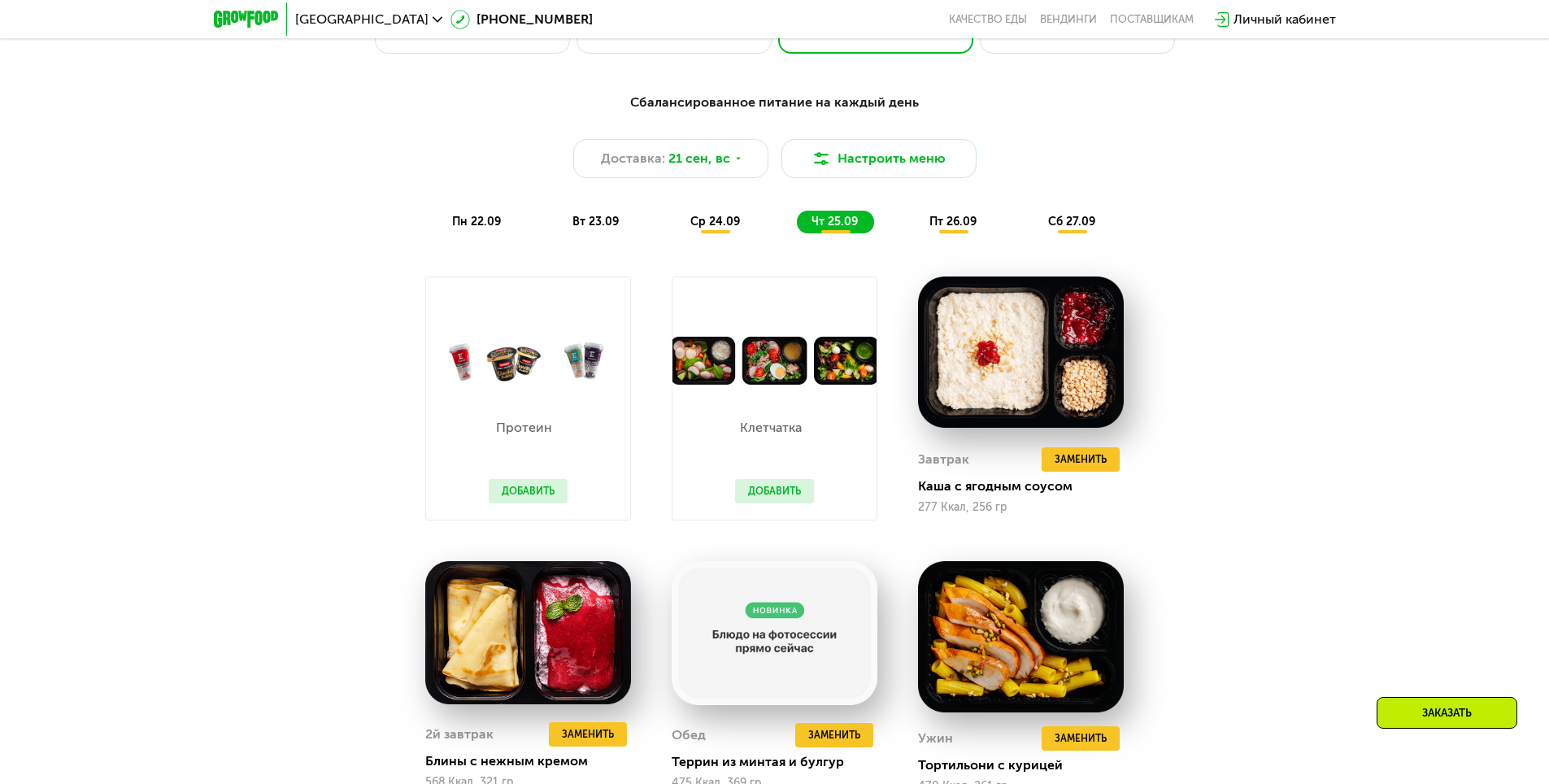
click at [958, 228] on span "пт 26.09" at bounding box center [953, 221] width 47 height 14
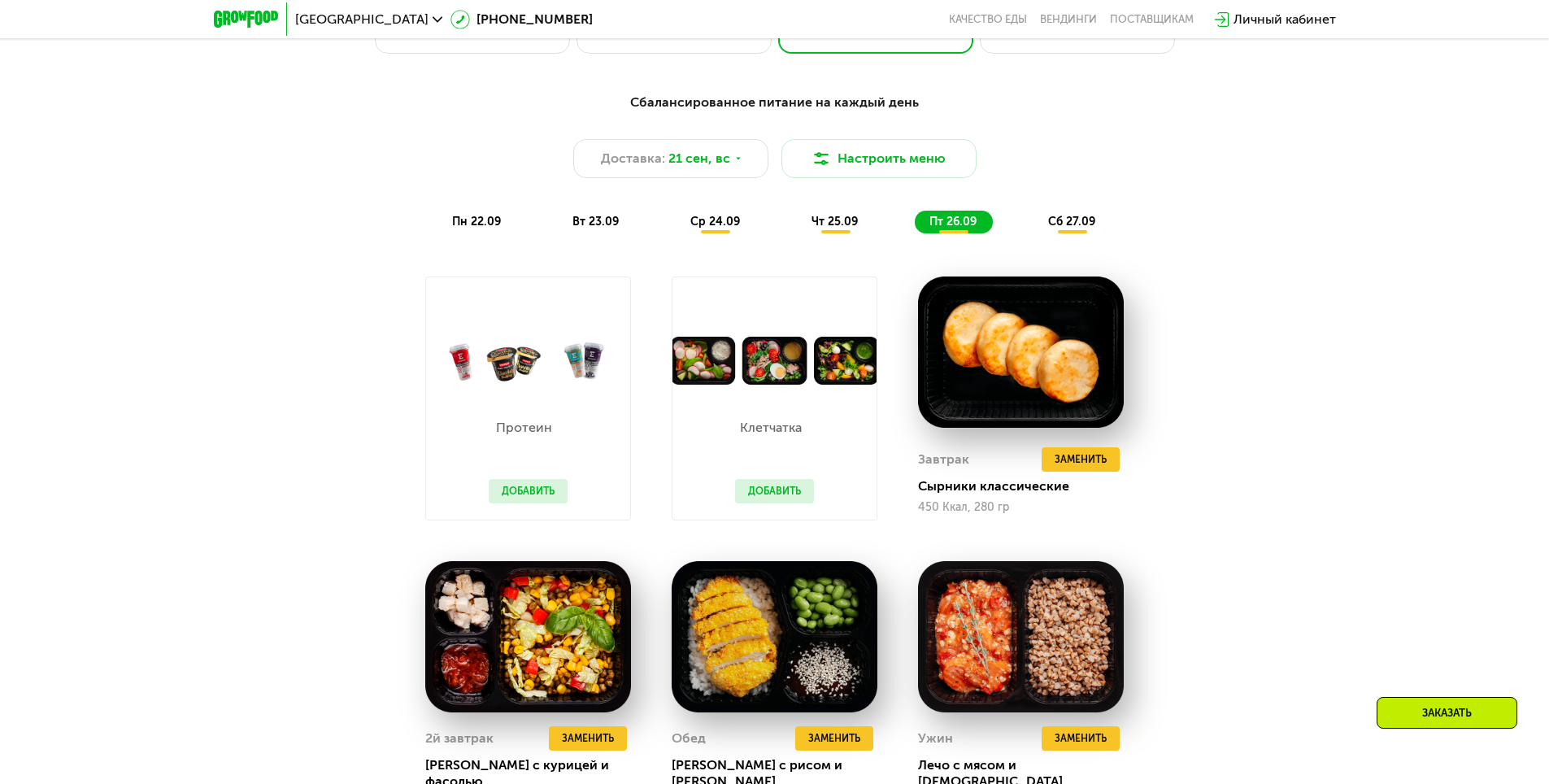
click at [468, 215] on div "пн 22.09" at bounding box center [477, 222] width 80 height 23
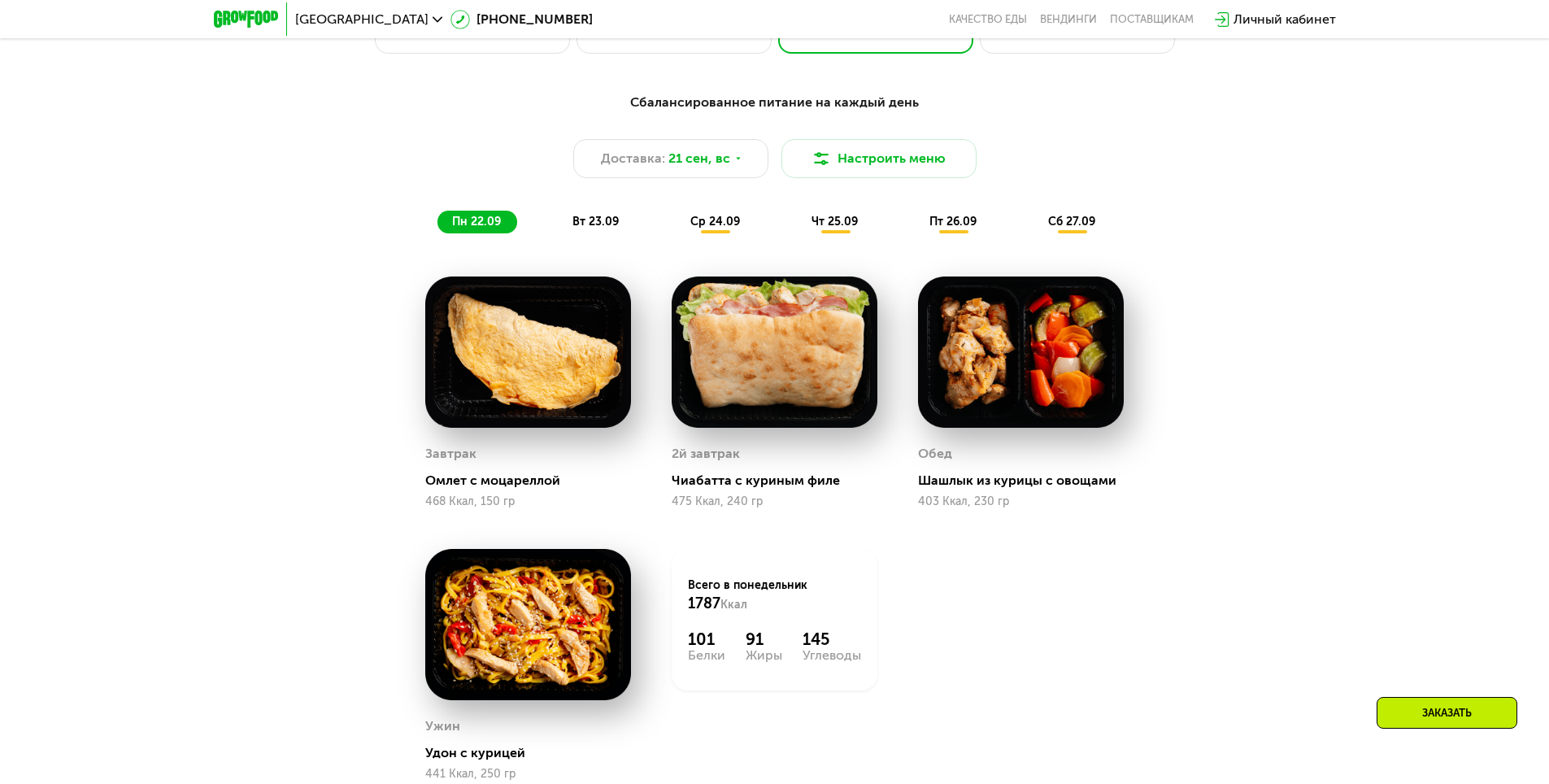
scroll to position [1544, 0]
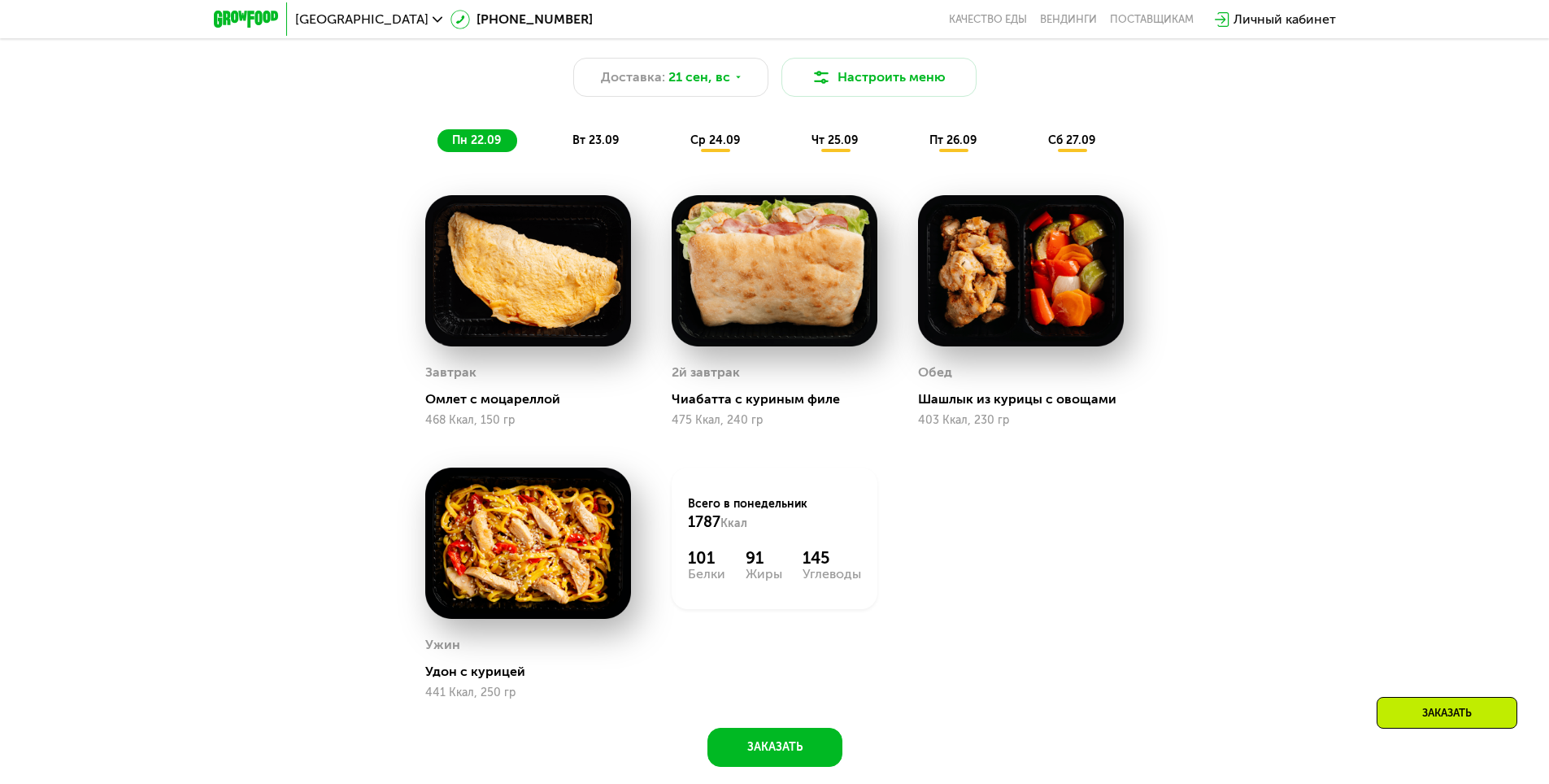
click at [604, 147] on span "вт 23.09" at bounding box center [595, 140] width 46 height 14
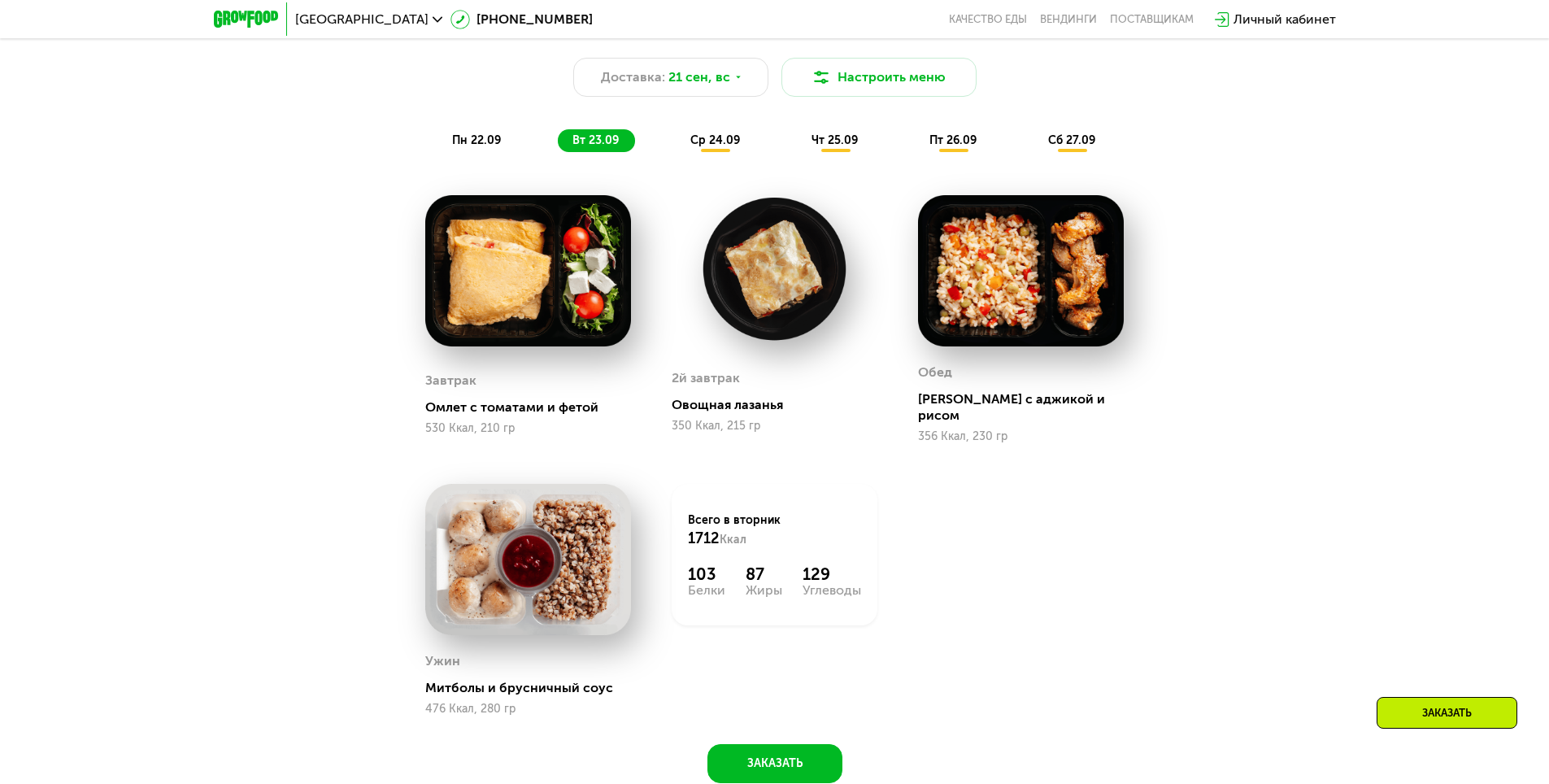
click at [747, 142] on div "ср 24.09" at bounding box center [716, 140] width 80 height 23
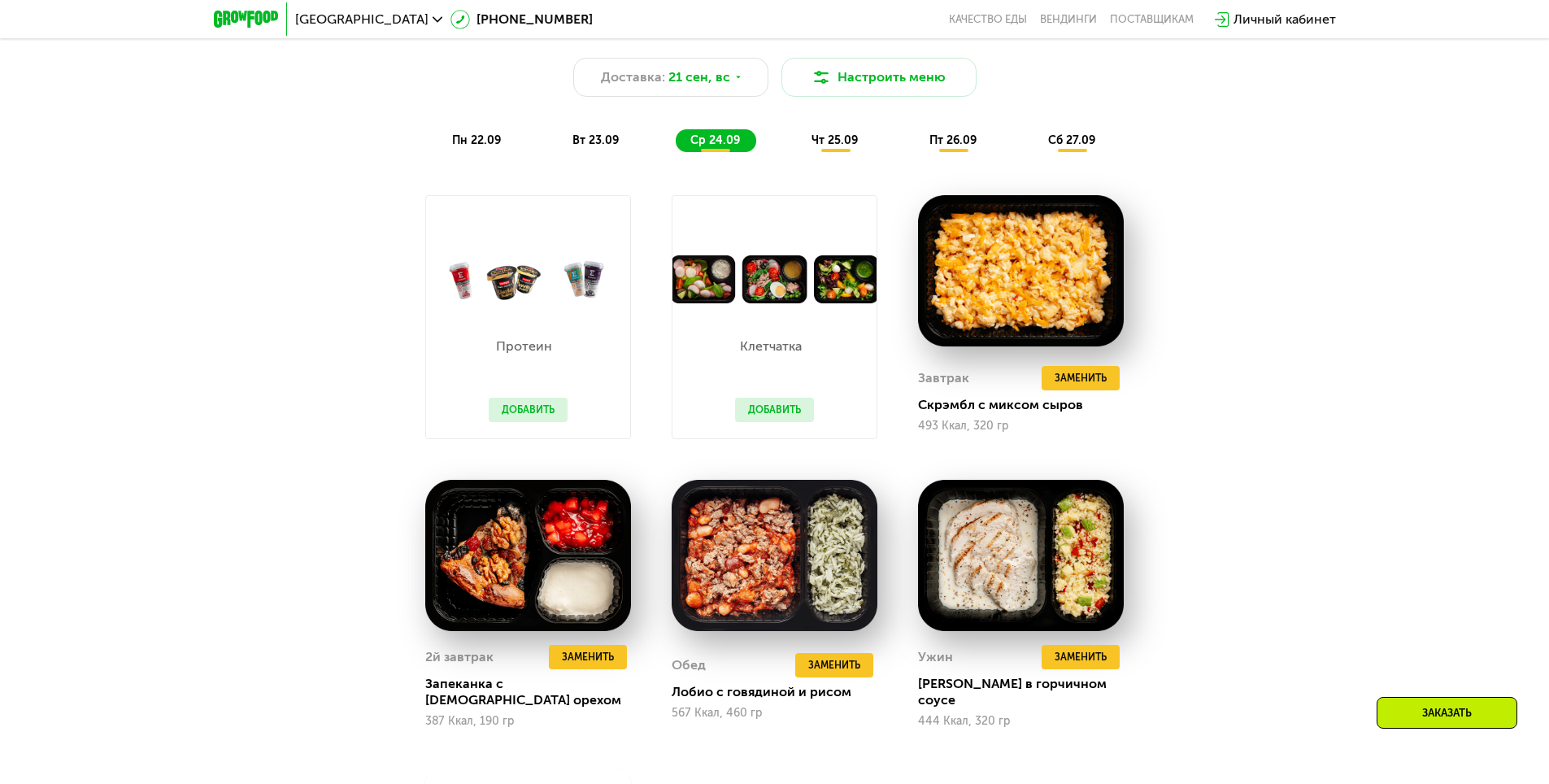
click at [838, 147] on span "чт 25.09" at bounding box center [834, 140] width 46 height 14
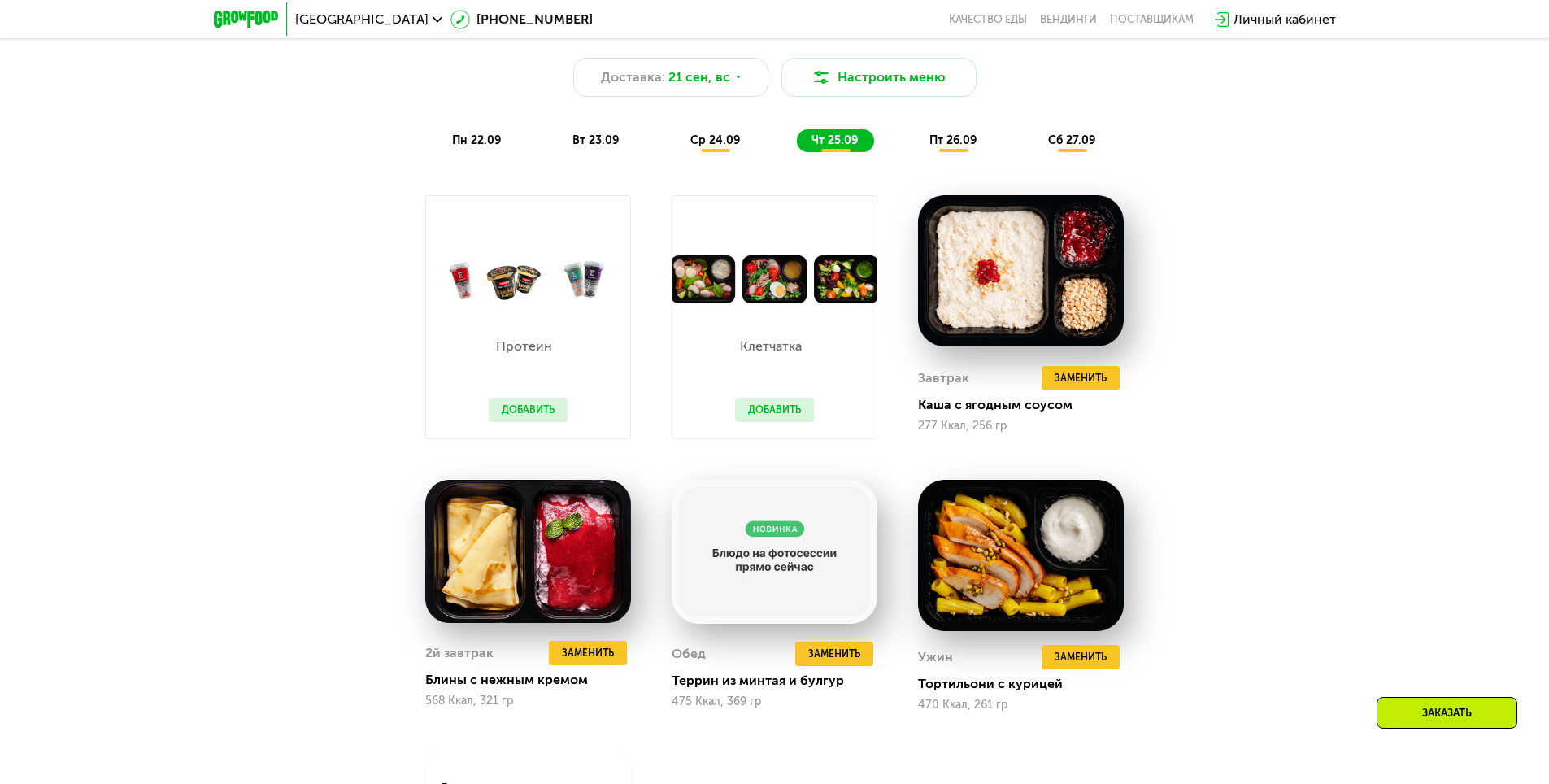
click at [929, 161] on div "Сбалансированное питание на каждый день Доставка: 21 сен, вс Настроить меню пн …" at bounding box center [775, 81] width 982 height 160
click at [936, 152] on div "пт 26.09" at bounding box center [954, 140] width 78 height 23
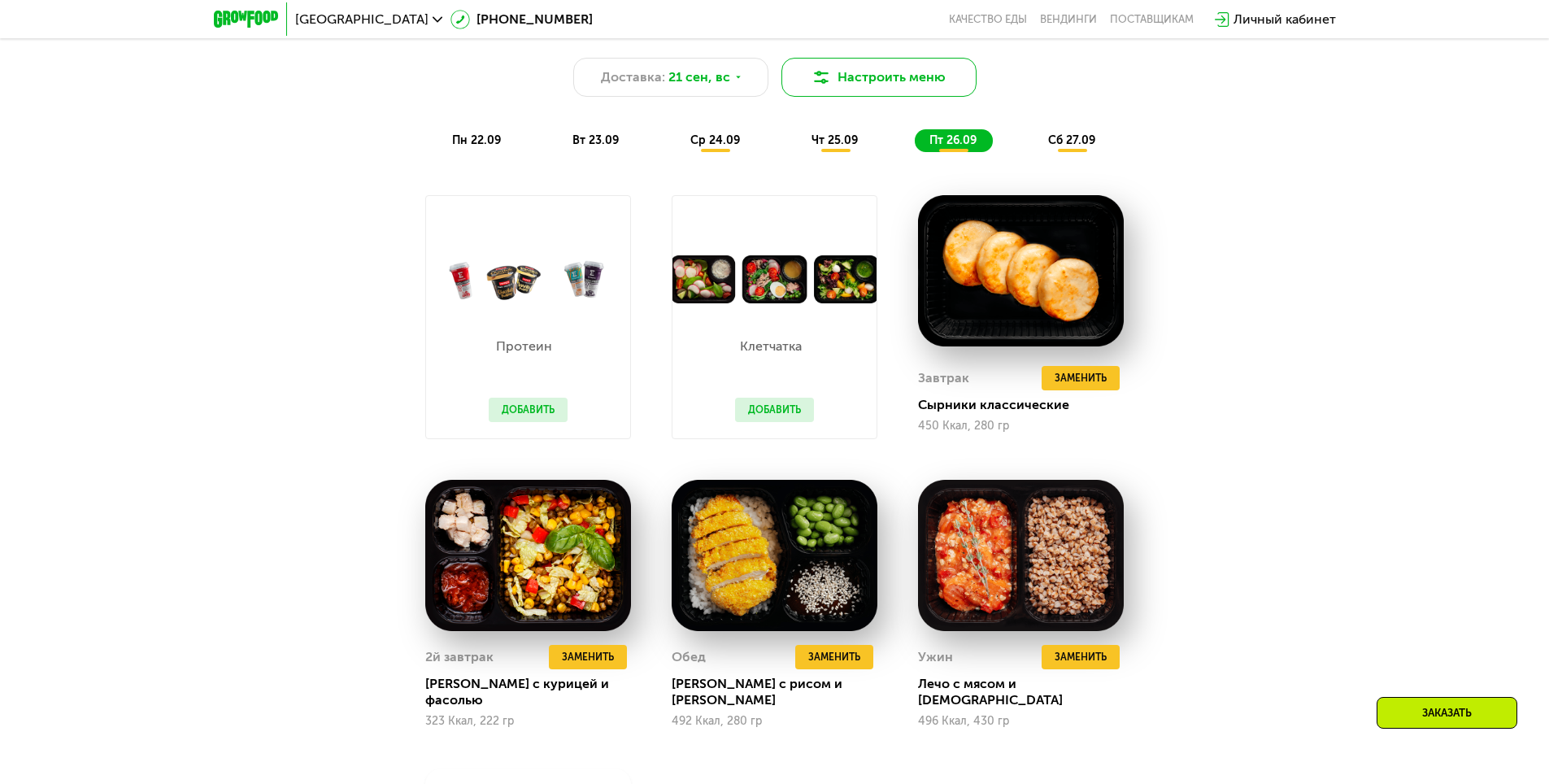
click at [911, 94] on button "Настроить меню" at bounding box center [880, 77] width 195 height 39
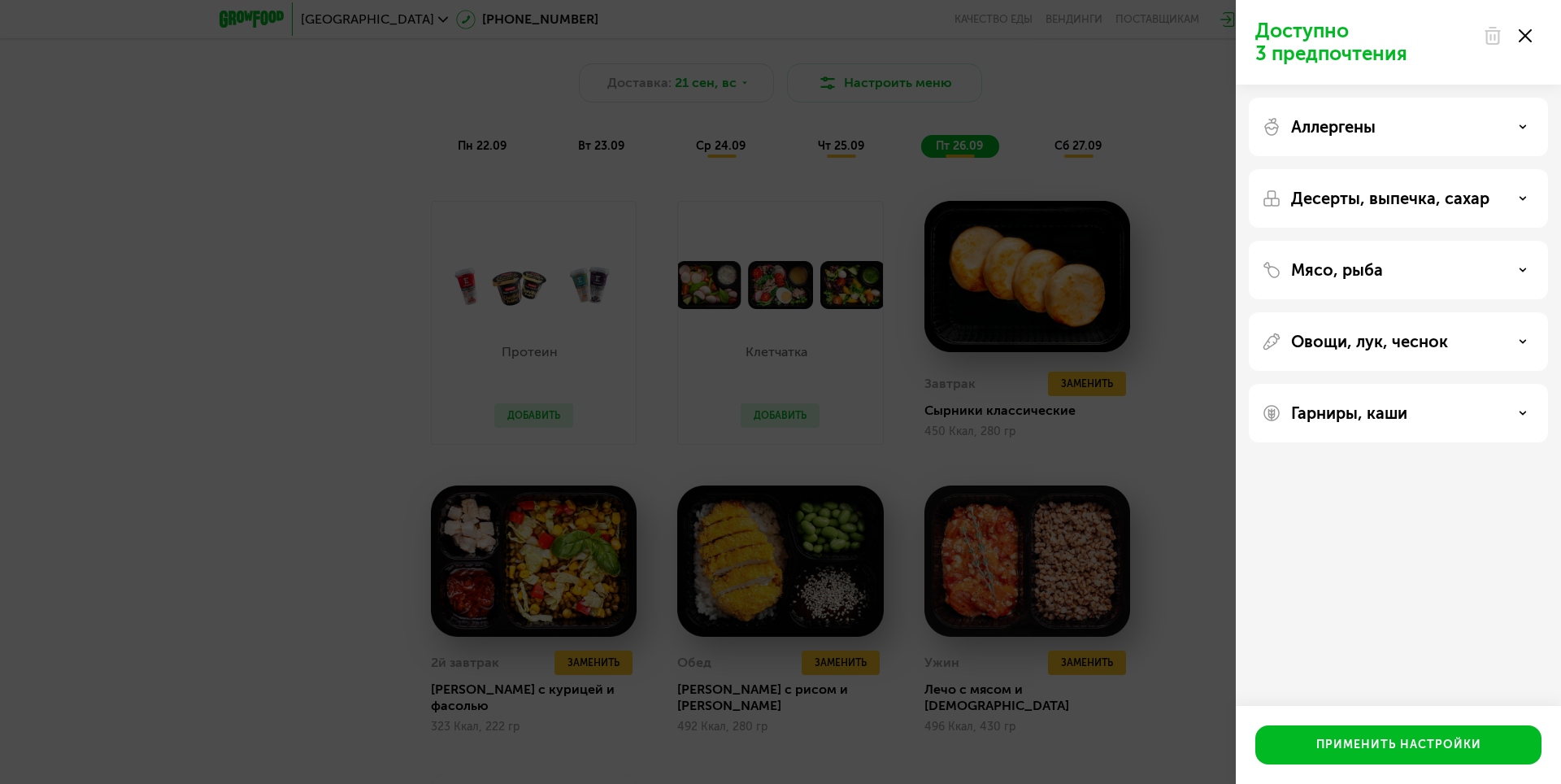
click at [1187, 108] on div "Доступно 3 предпочтения Аллергены Десерты, выпечка, сахар Мясо, рыба Овощи, лук…" at bounding box center [780, 392] width 1561 height 784
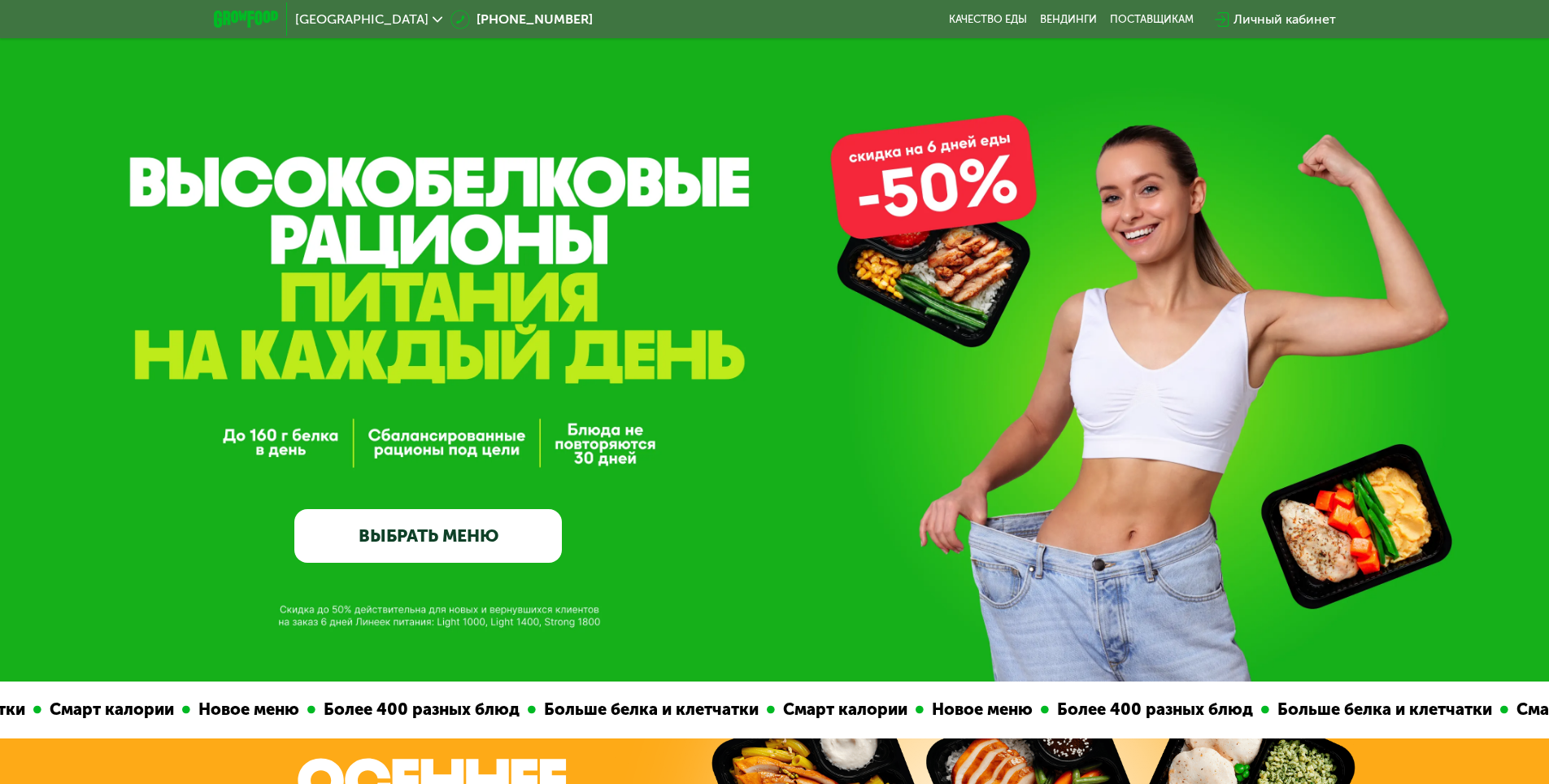
scroll to position [0, 0]
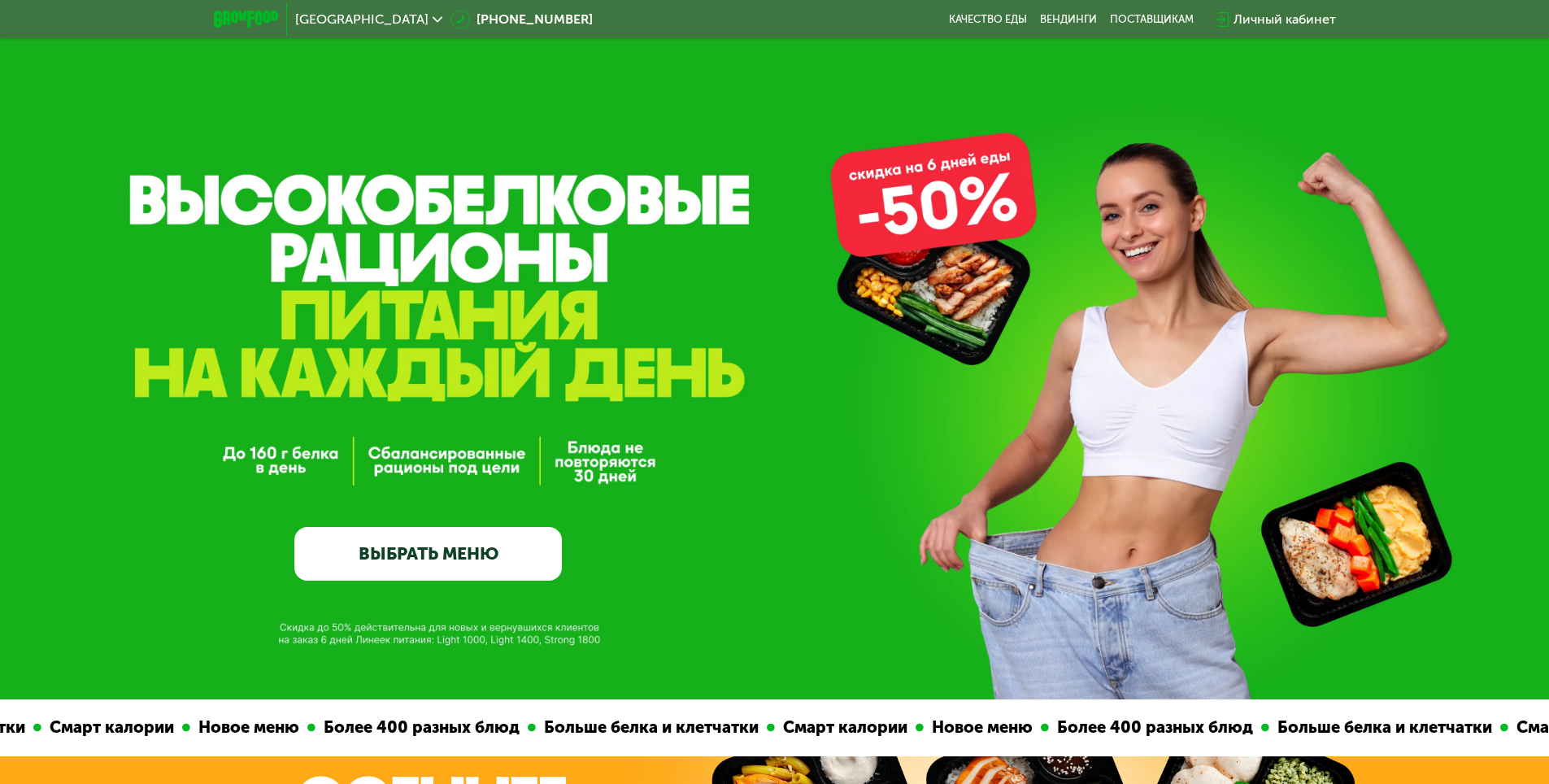
click at [292, 461] on div "GrowFood — доставка правильного питания ВЫБРАТЬ МЕНЮ" at bounding box center [774, 414] width 1549 height 333
click at [425, 556] on link "ВЫБРАТЬ МЕНЮ" at bounding box center [428, 553] width 268 height 53
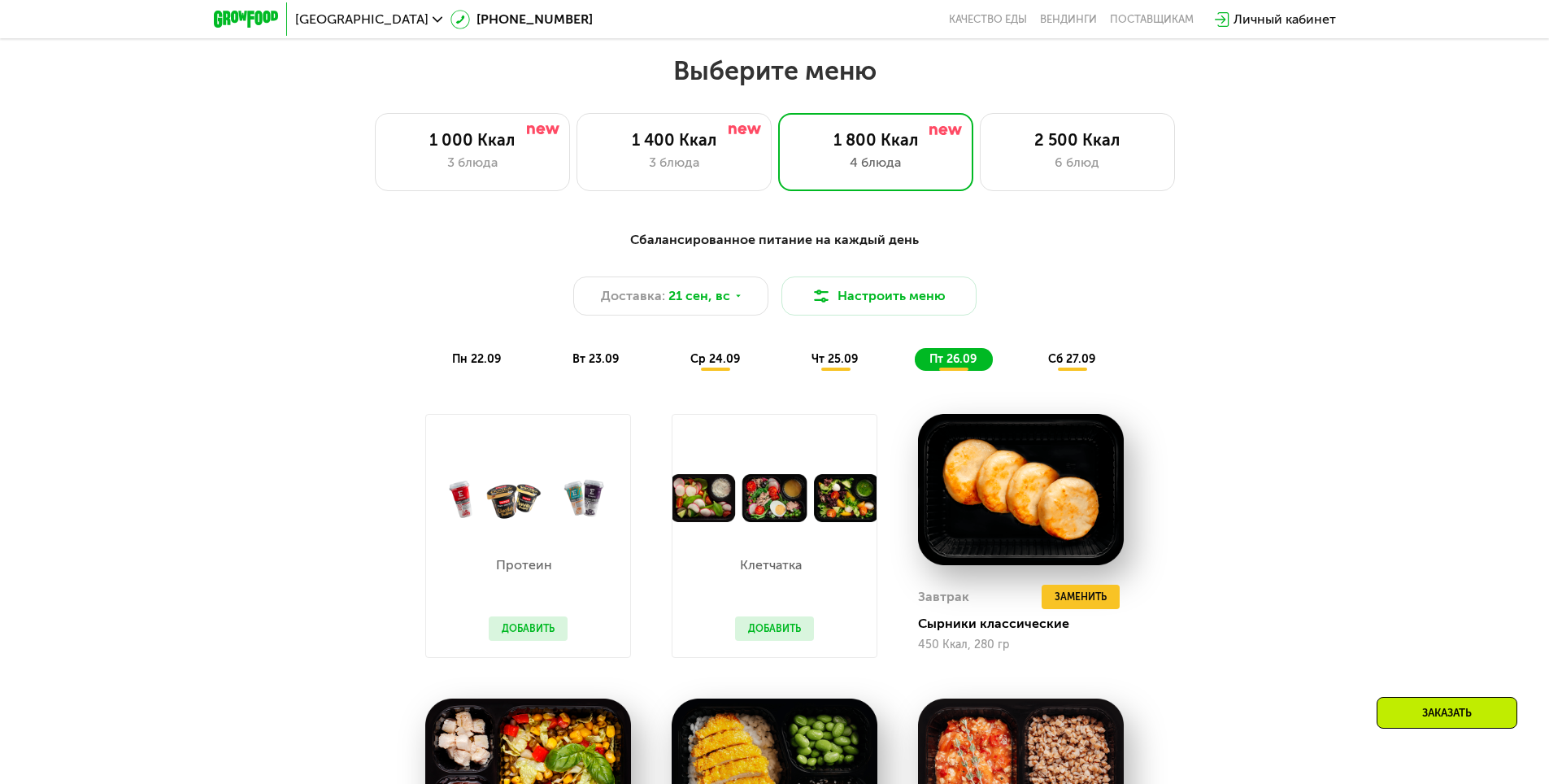
scroll to position [1348, 0]
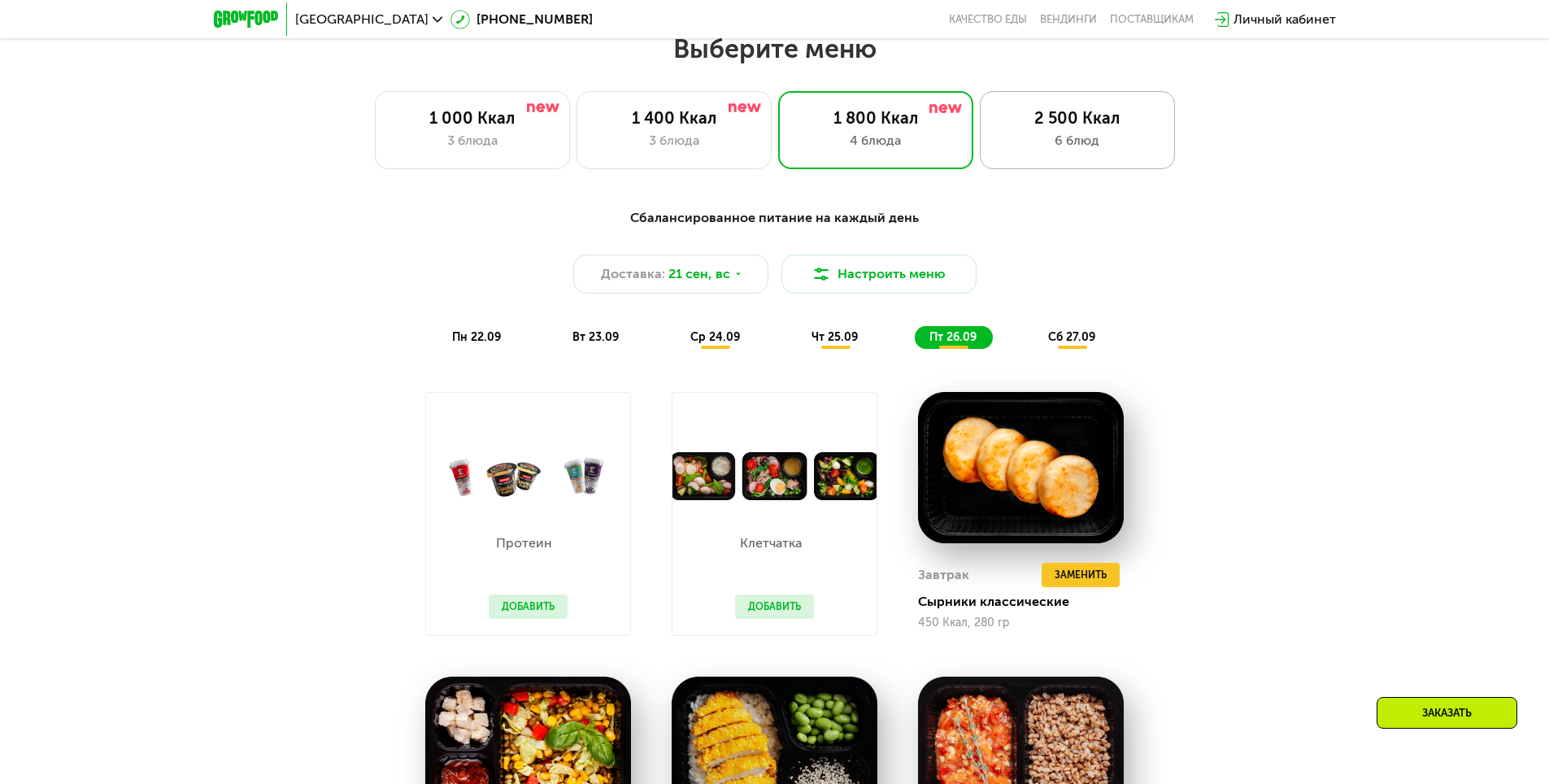
click at [1058, 127] on div "2 500 Ккал" at bounding box center [1078, 118] width 161 height 20
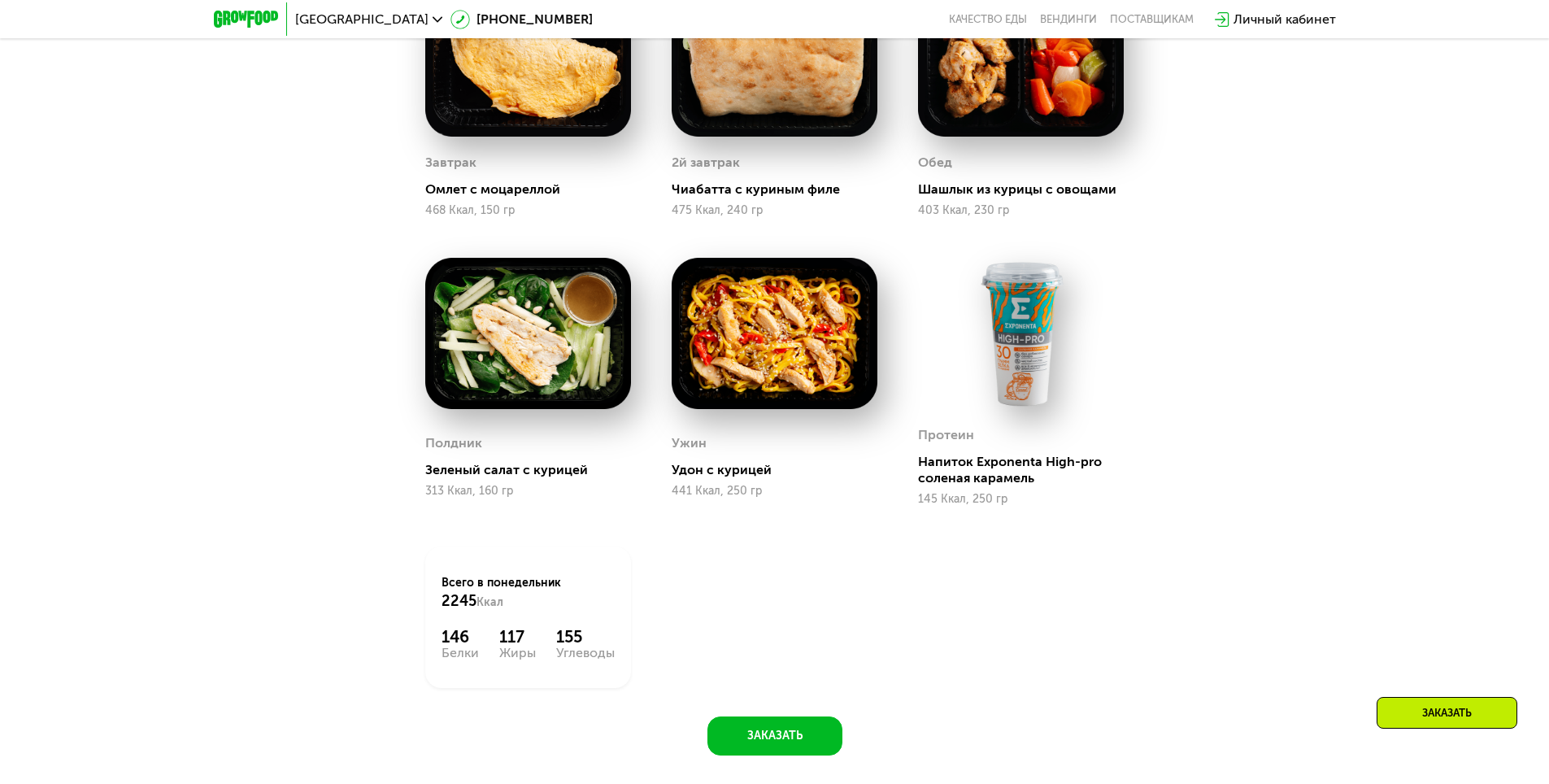
scroll to position [1429, 0]
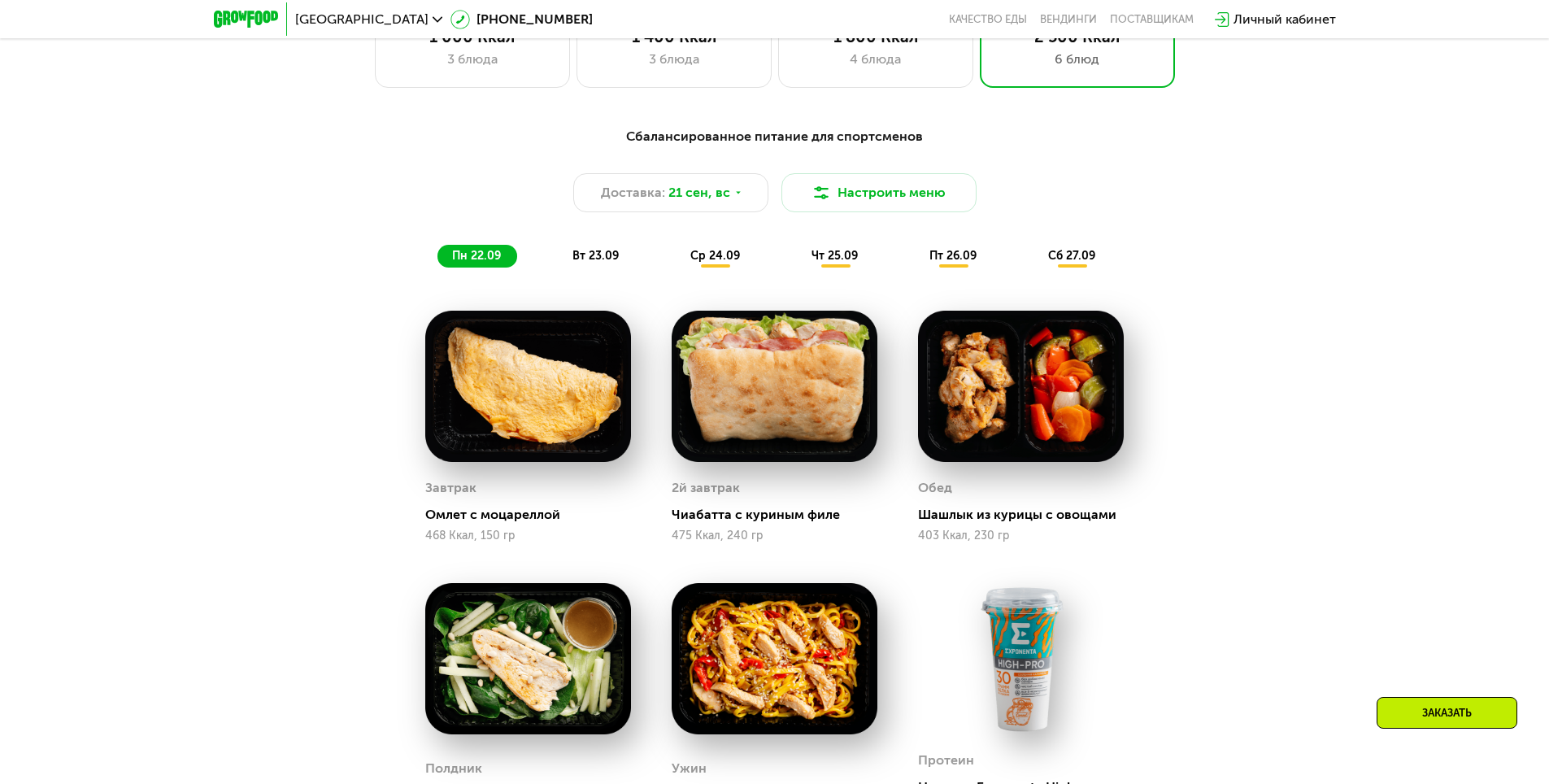
click at [596, 263] on span "вт 23.09" at bounding box center [595, 255] width 46 height 14
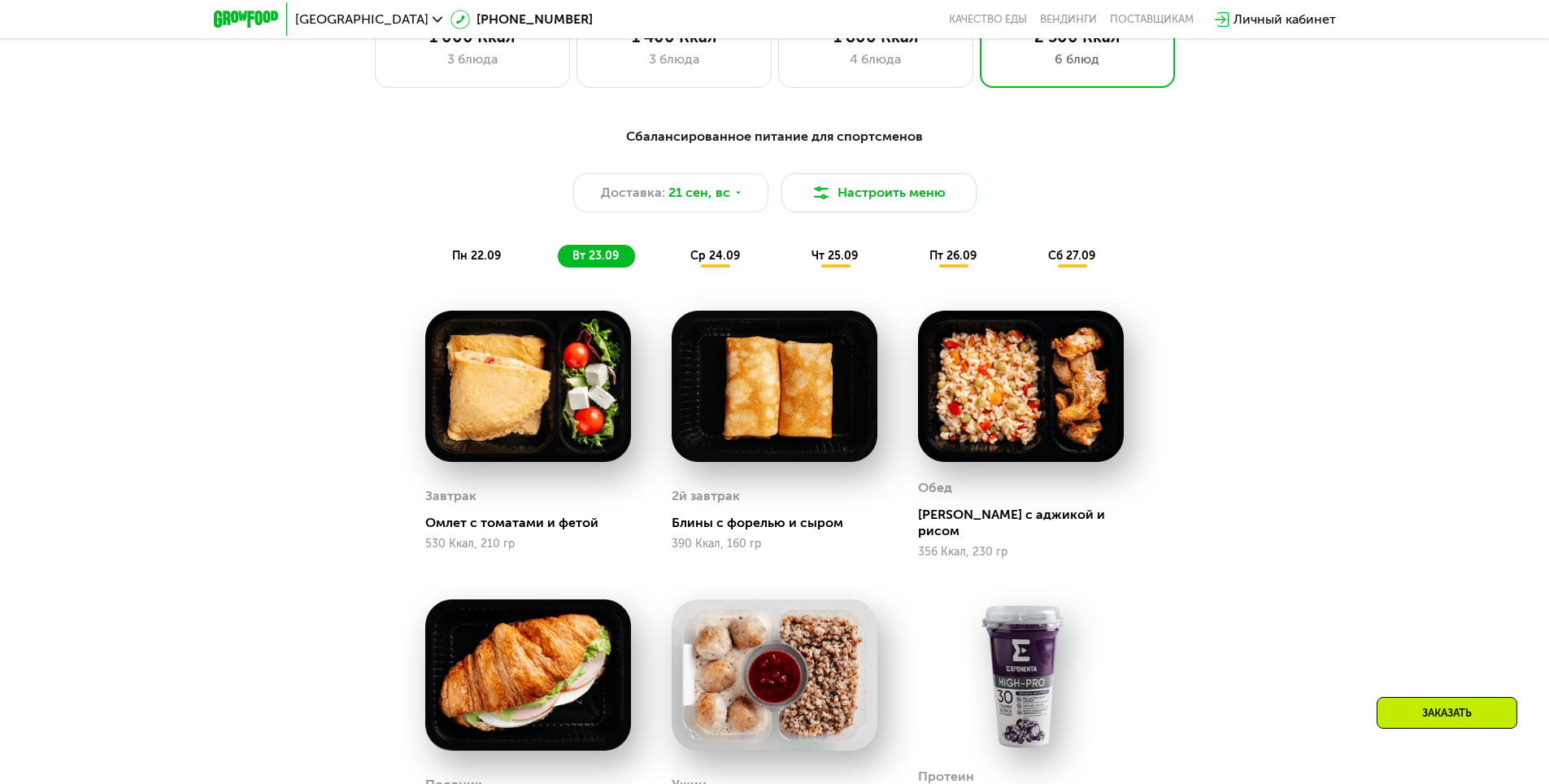
scroll to position [1511, 0]
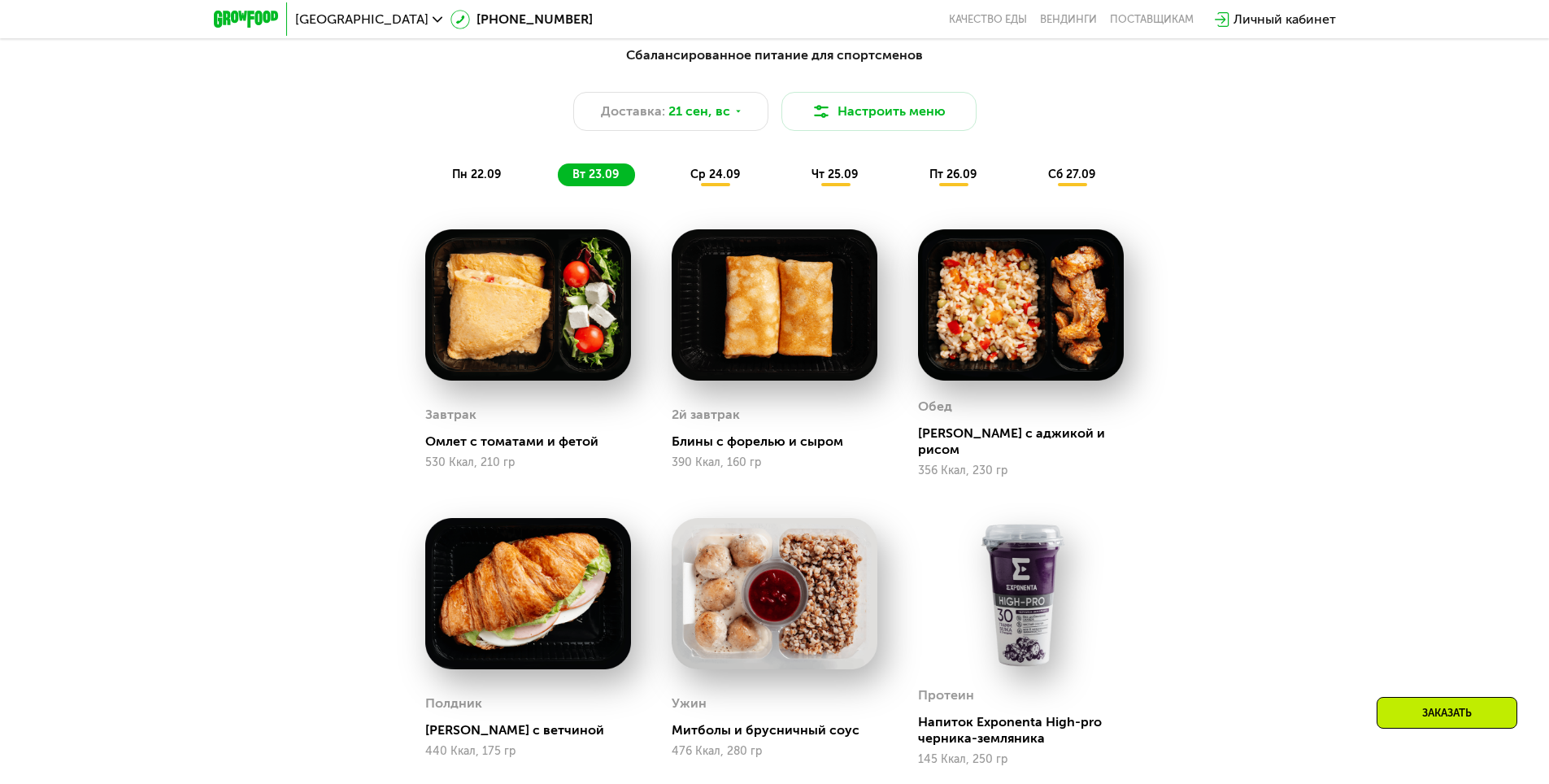
click at [706, 181] on span "ср 24.09" at bounding box center [715, 174] width 49 height 14
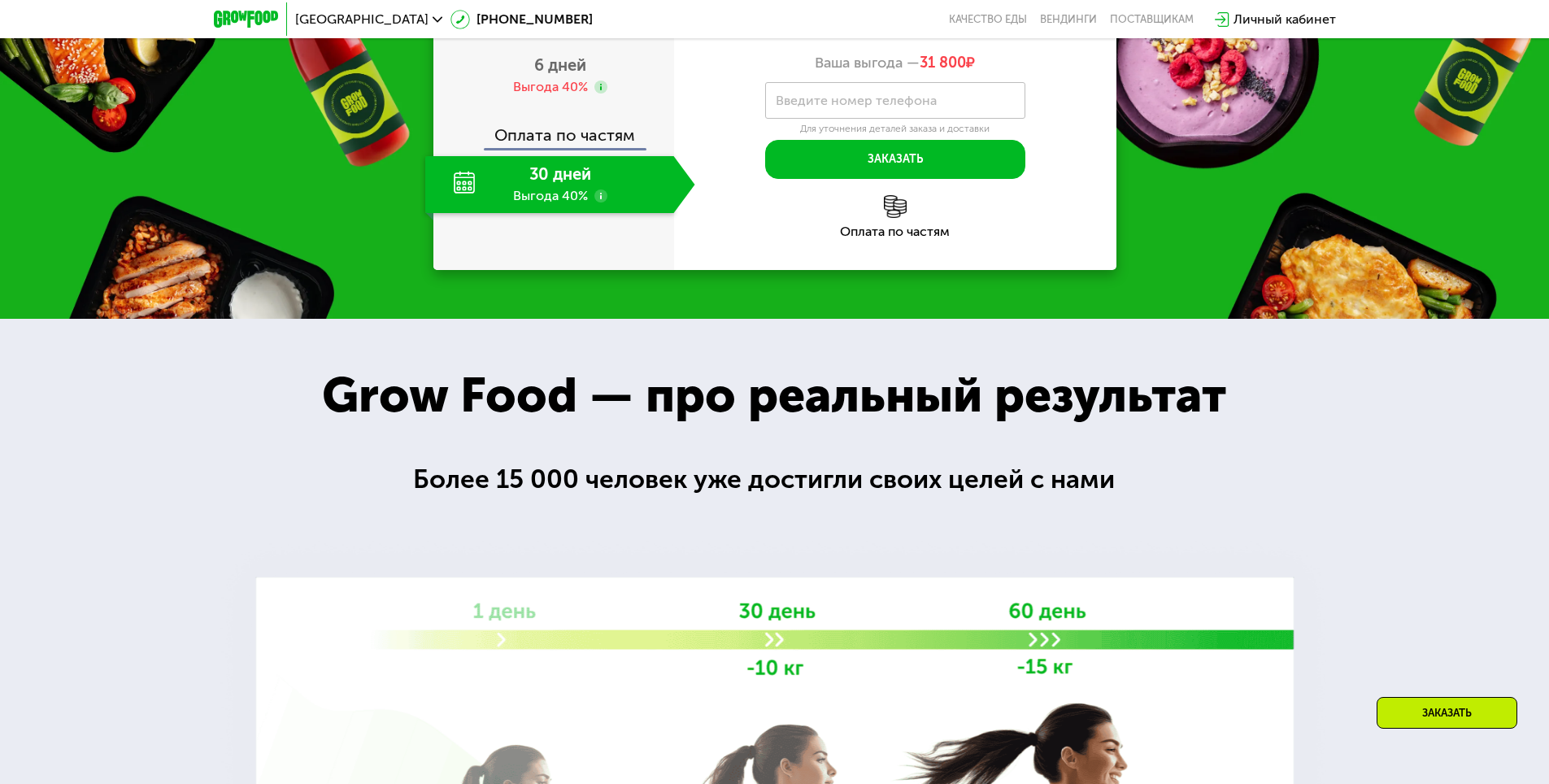
scroll to position [3136, 0]
